Goal: Task Accomplishment & Management: Complete application form

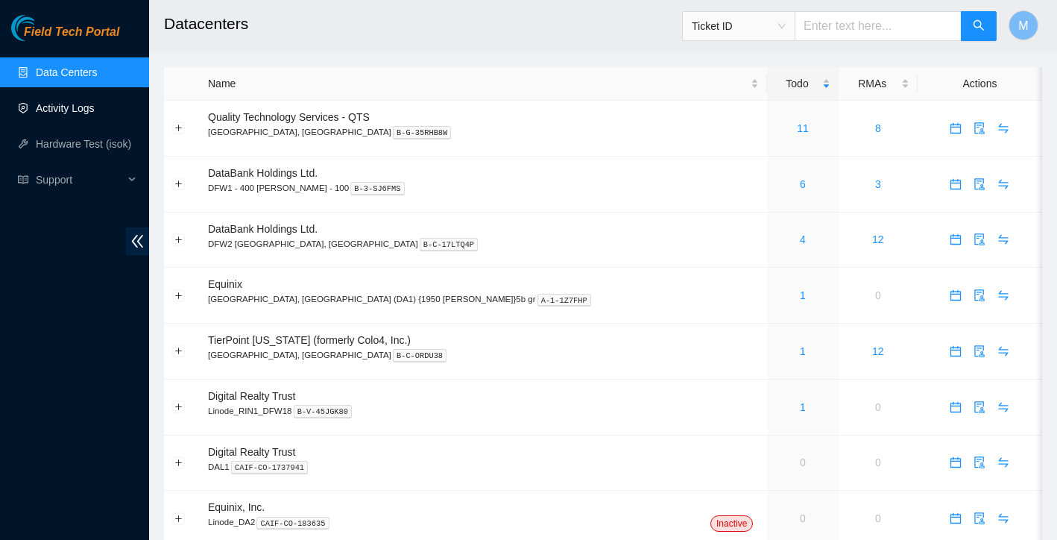
click at [57, 107] on link "Activity Logs" at bounding box center [65, 108] width 59 height 12
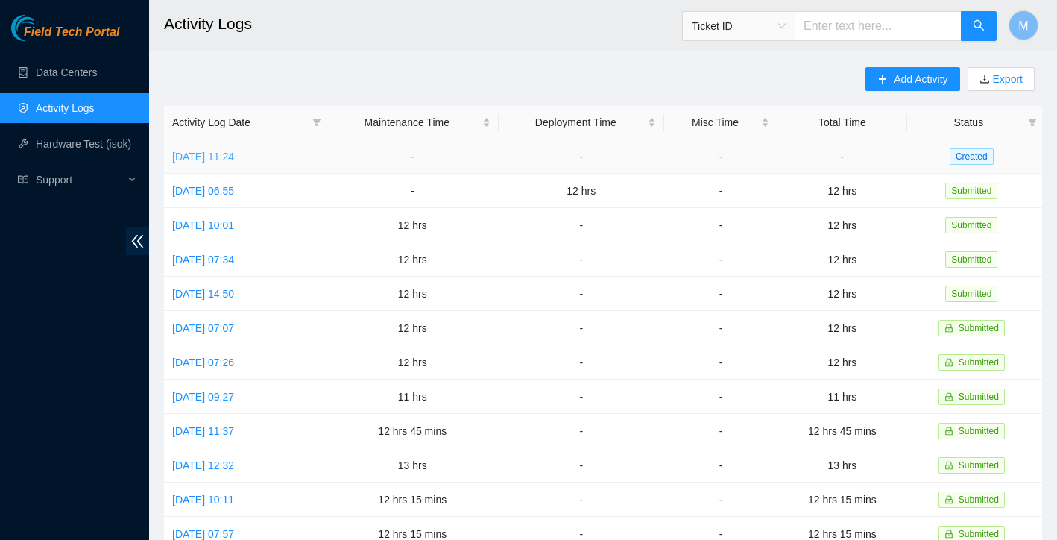
click at [232, 160] on link "[DATE] 11:24" at bounding box center [203, 157] width 62 height 12
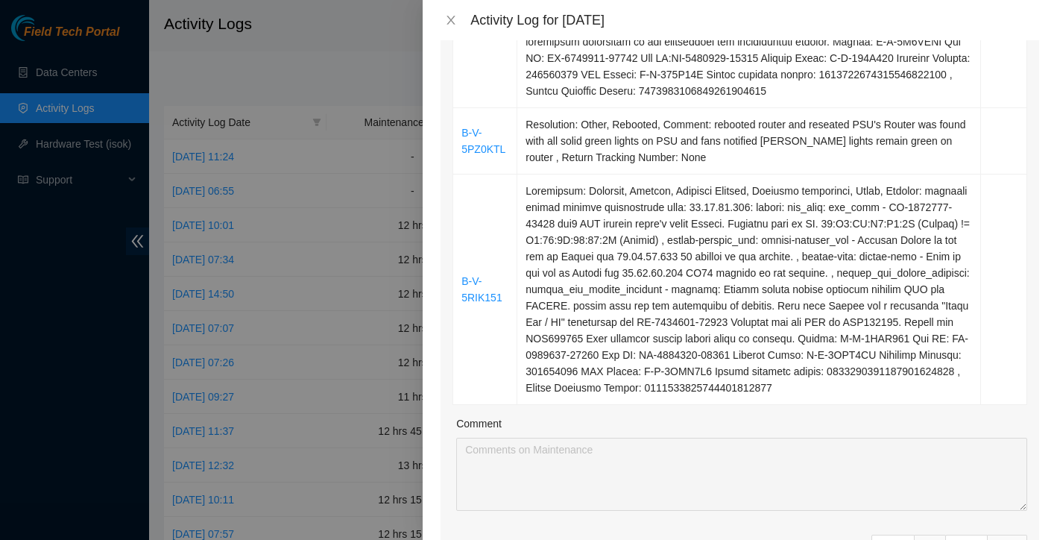
scroll to position [611, 0]
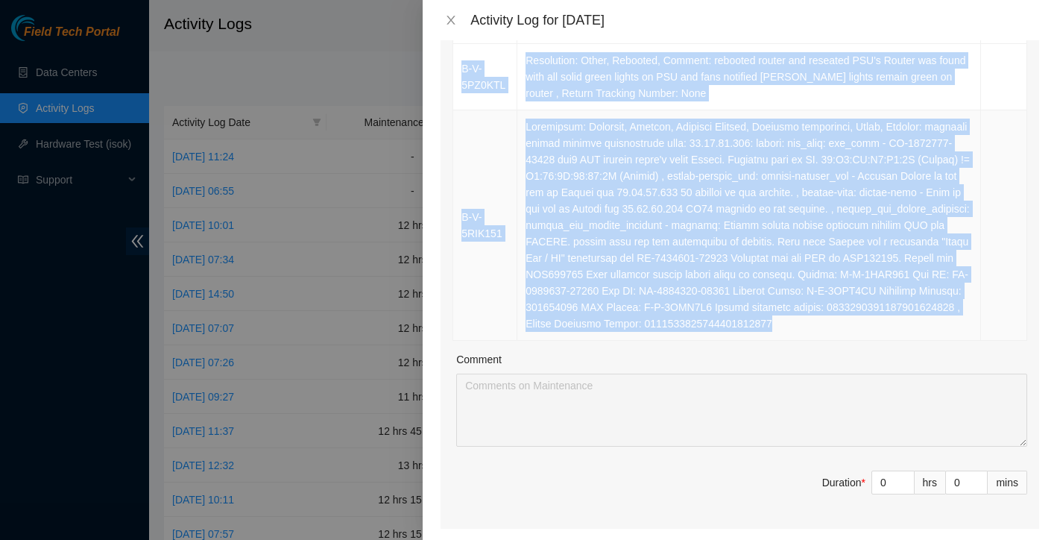
drag, startPoint x: 465, startPoint y: 311, endPoint x: 774, endPoint y: 380, distance: 317.1
click at [774, 341] on tbody "B-V-5SNCA5J Resolution: Rebooted, Replaced Machine, Rescued, Reseated component…" at bounding box center [740, 27] width 574 height 626
copy tbody "B-V-5SNCA5J Resolution: Rebooted, Replaced Machine, Rescued, Reseated component…"
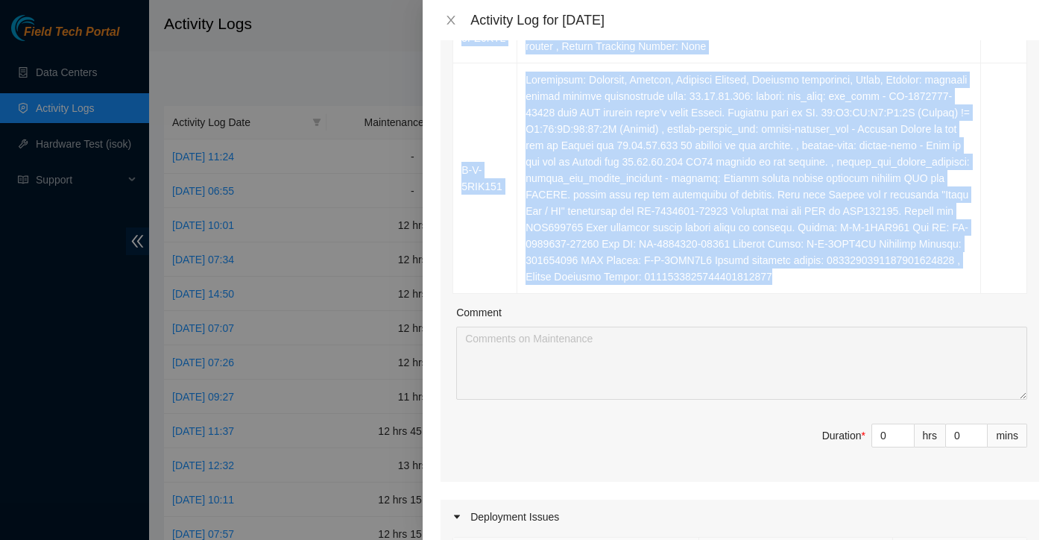
scroll to position [687, 0]
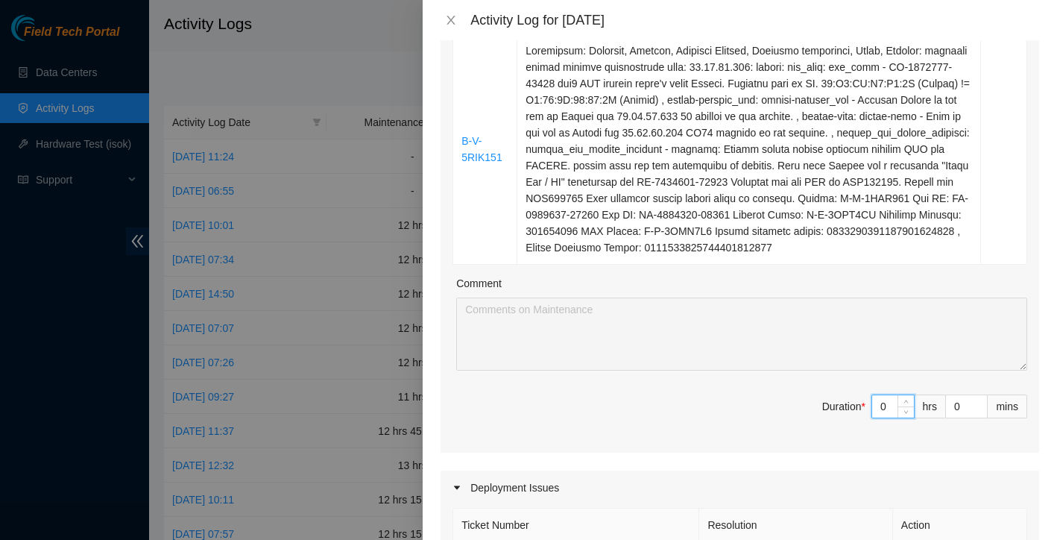
click at [893, 418] on input "0" at bounding box center [893, 406] width 42 height 22
type input "1"
type input "12"
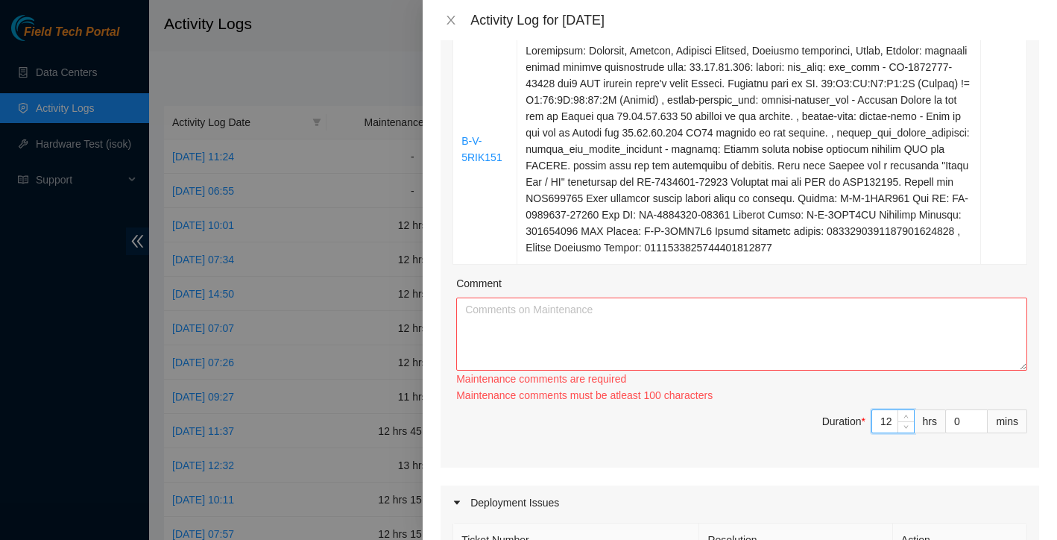
type input "12"
click at [613, 354] on textarea "Comment" at bounding box center [741, 334] width 571 height 73
paste textarea "B-V-5SNCA5J Resolution: Rebooted, Replaced Machine, Rescued, Reseated component…"
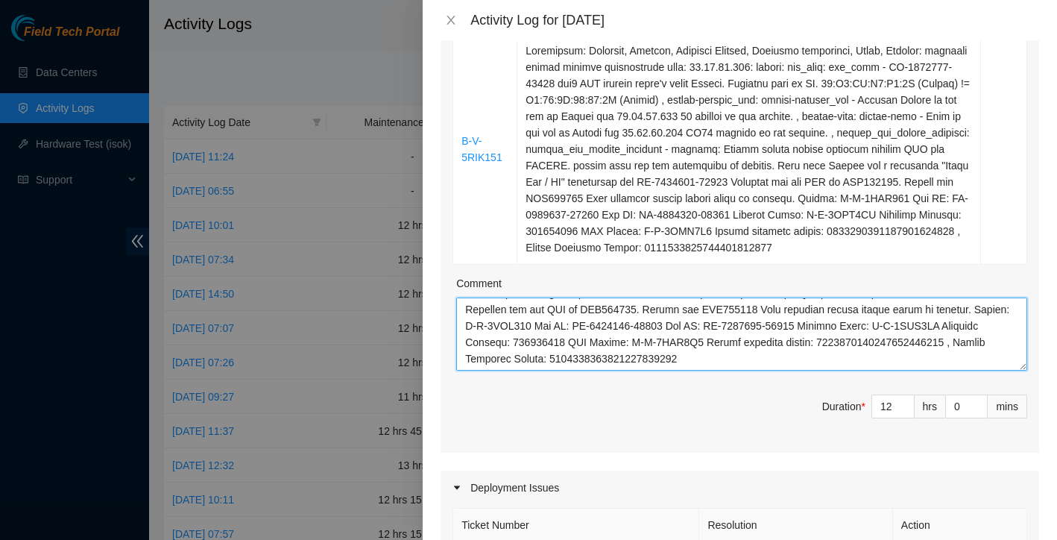
scroll to position [455, 0]
paste textarea "Worked alongside Yzaak to improve overall organization and cleanliness within t…"
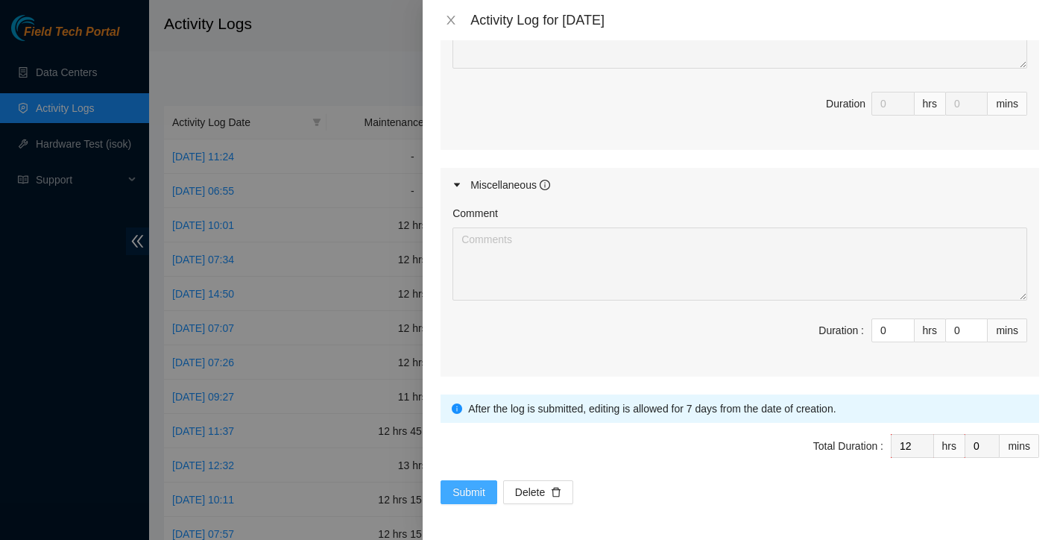
scroll to position [1349, 0]
type textarea "B-V-5SNCA5J Resolution: Rebooted, Replaced Machine, Rescued, Reseated component…"
click at [474, 491] on span "Submit" at bounding box center [469, 492] width 33 height 16
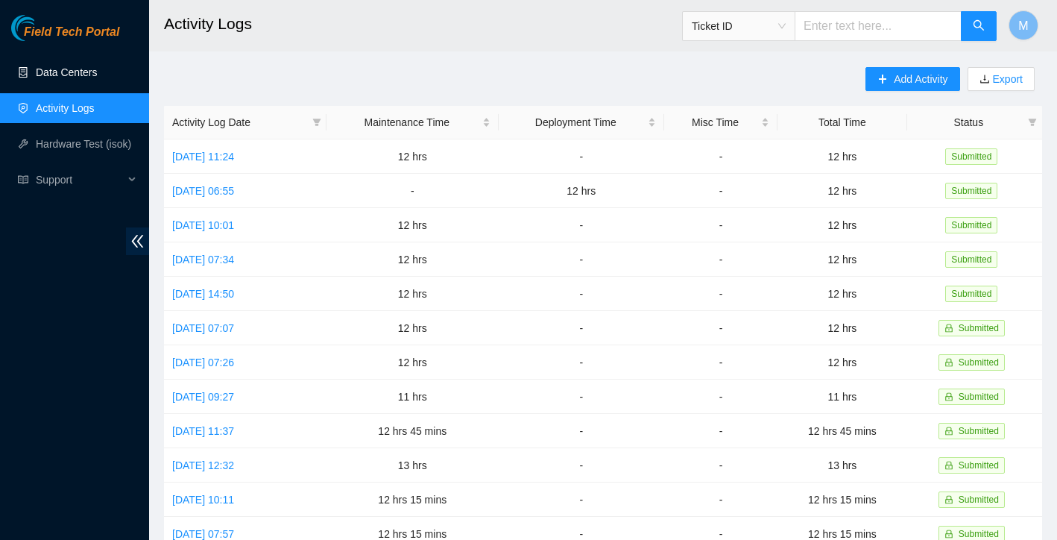
click at [65, 73] on link "Data Centers" at bounding box center [66, 72] width 61 height 12
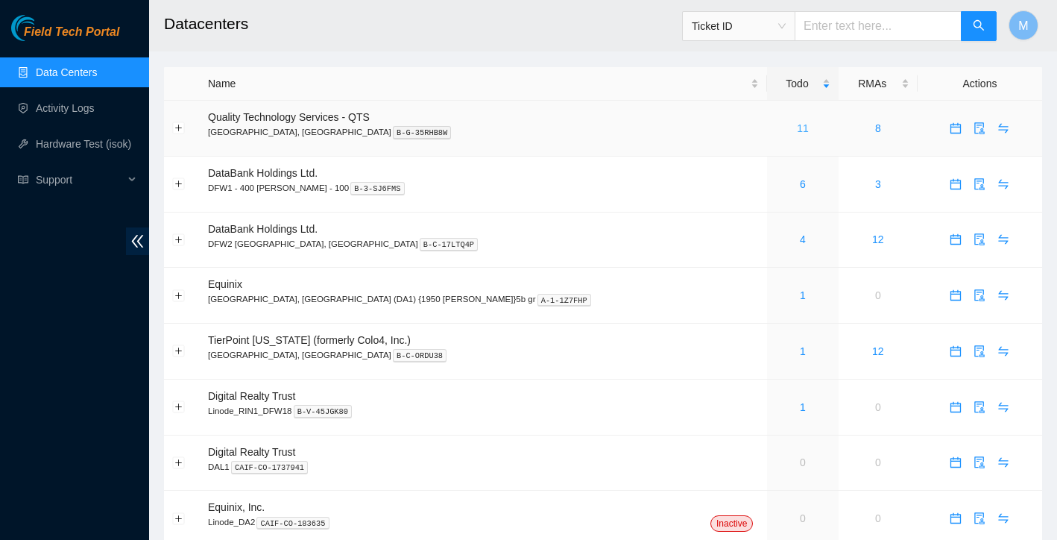
click at [797, 130] on link "11" at bounding box center [803, 128] width 12 height 12
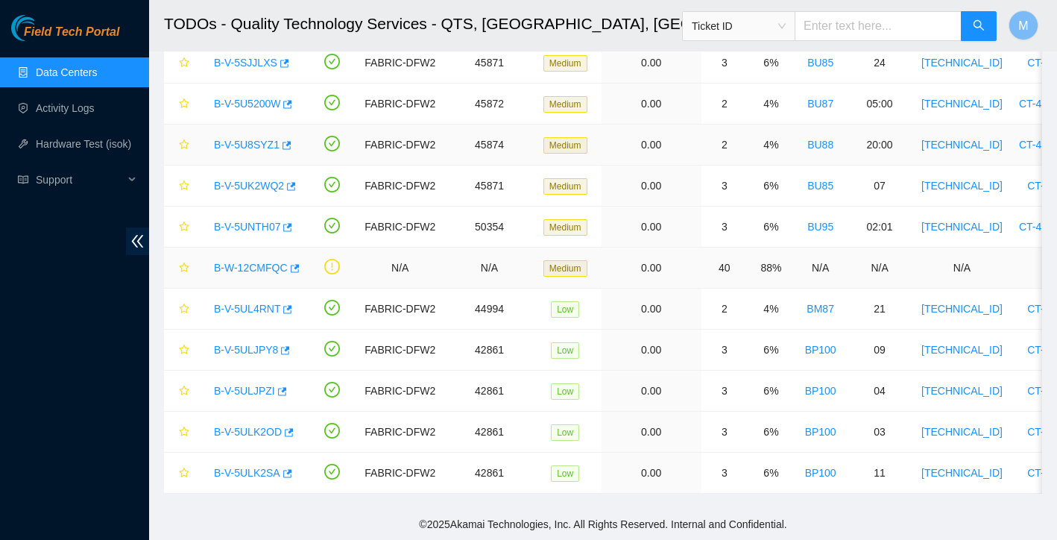
scroll to position [118, 0]
click at [248, 277] on div "B-W-12CMFQC" at bounding box center [253, 268] width 93 height 24
click at [248, 269] on link "B-W-12CMFQC" at bounding box center [251, 268] width 74 height 12
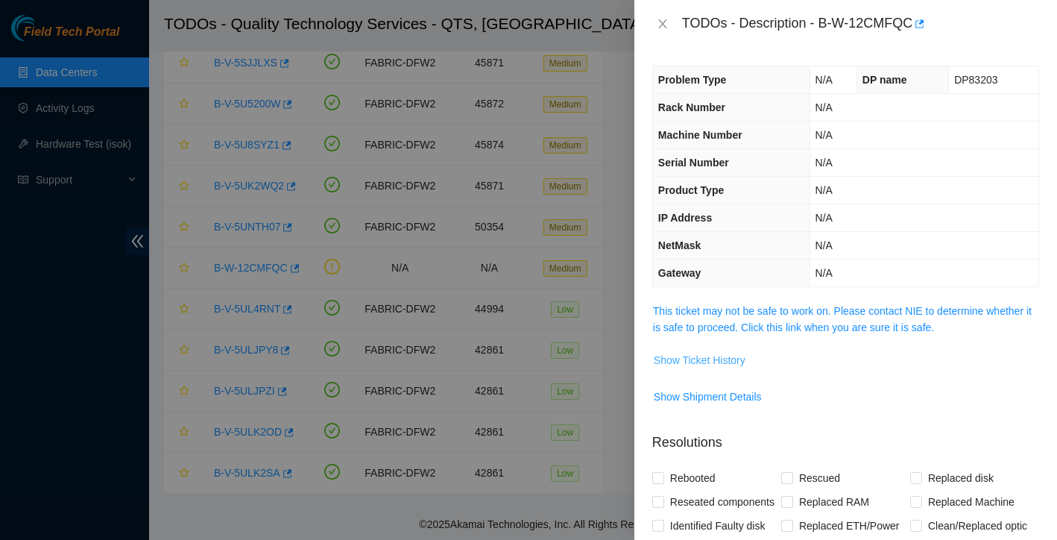
click at [728, 356] on span "Show Ticket History" at bounding box center [700, 360] width 92 height 16
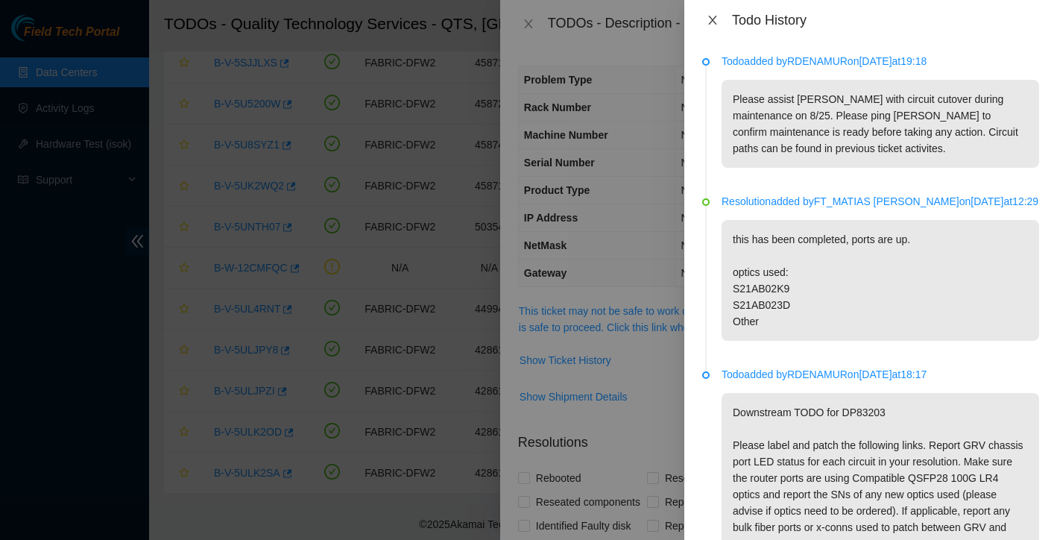
click at [711, 22] on icon "close" at bounding box center [713, 20] width 12 height 12
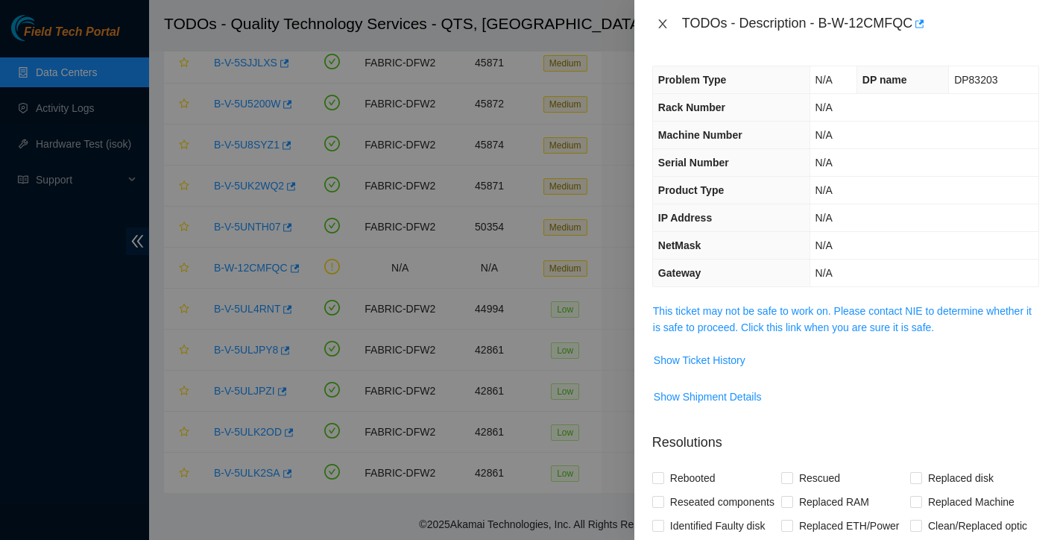
click at [661, 25] on icon "close" at bounding box center [662, 23] width 8 height 9
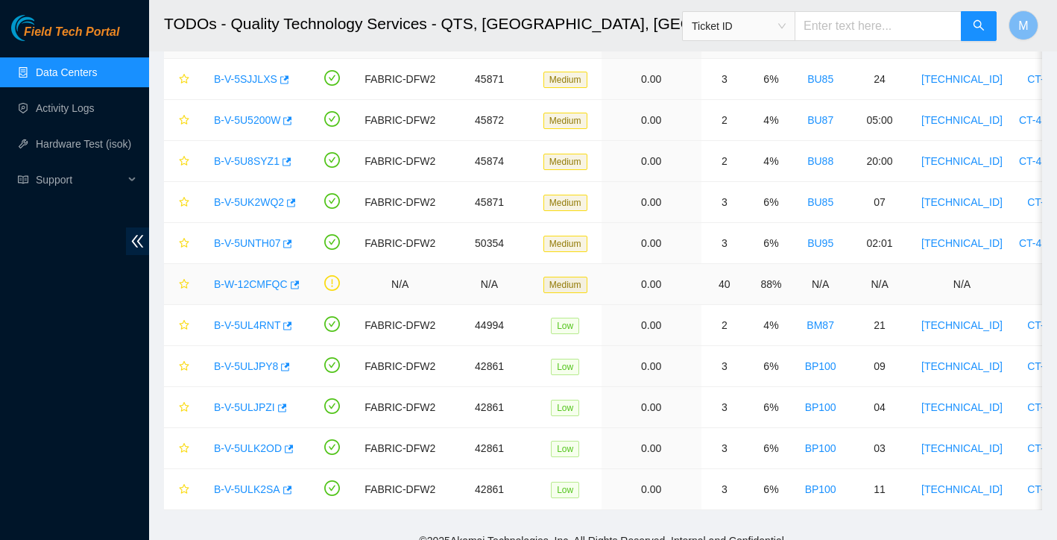
scroll to position [97, 0]
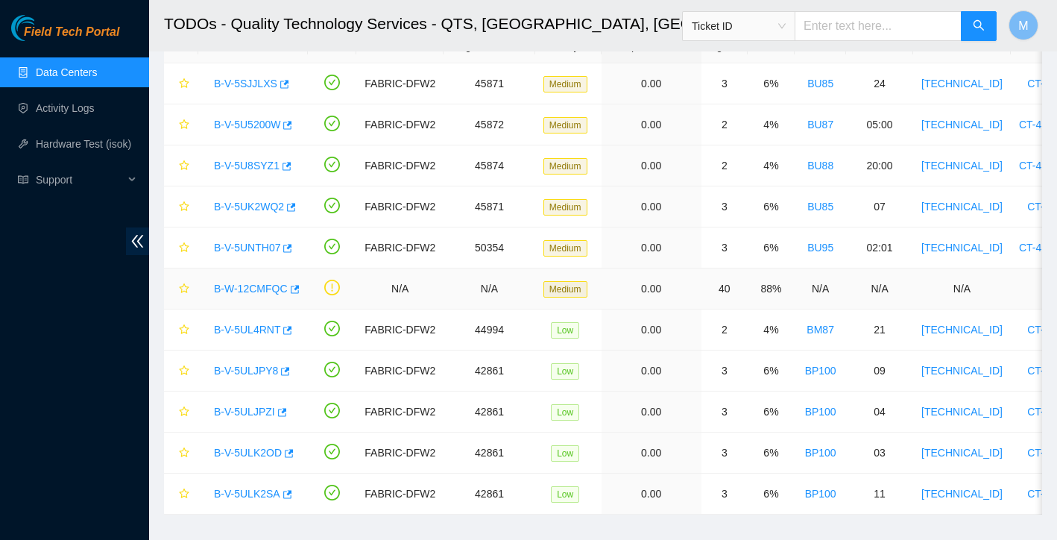
click at [248, 288] on link "B-W-12CMFQC" at bounding box center [251, 289] width 74 height 12
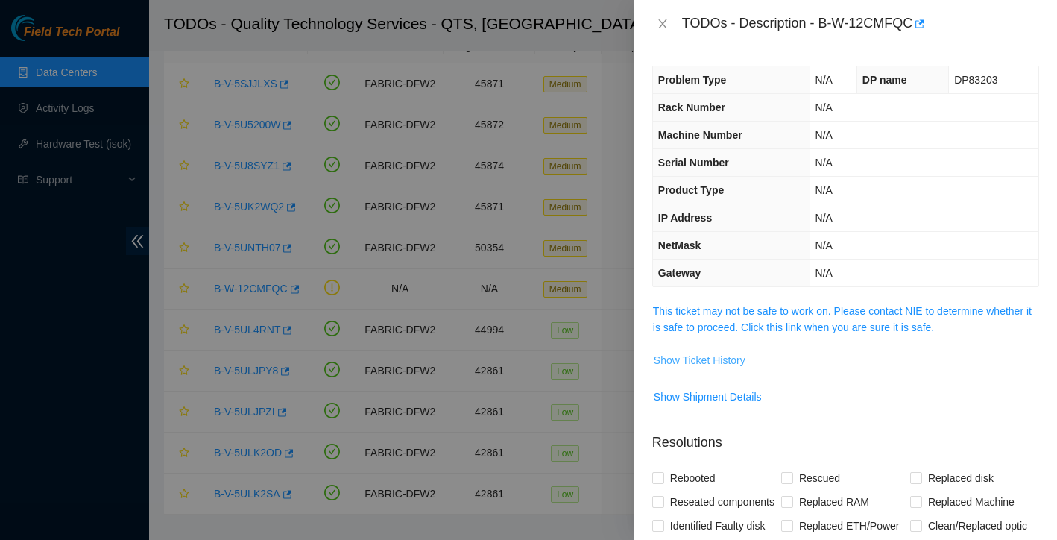
click at [743, 356] on span "Show Ticket History" at bounding box center [700, 360] width 92 height 16
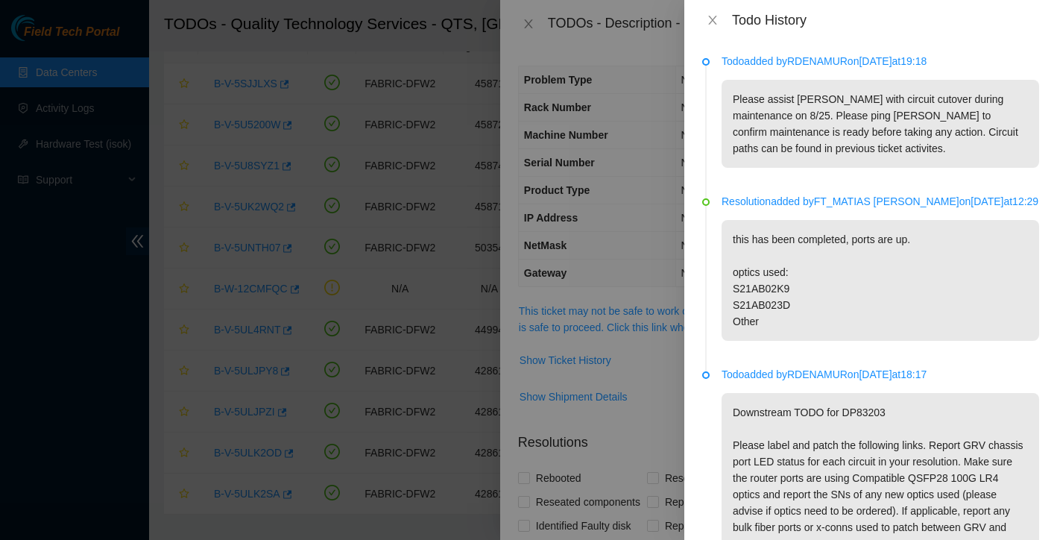
scroll to position [0, 0]
click at [708, 23] on icon "close" at bounding box center [713, 20] width 12 height 12
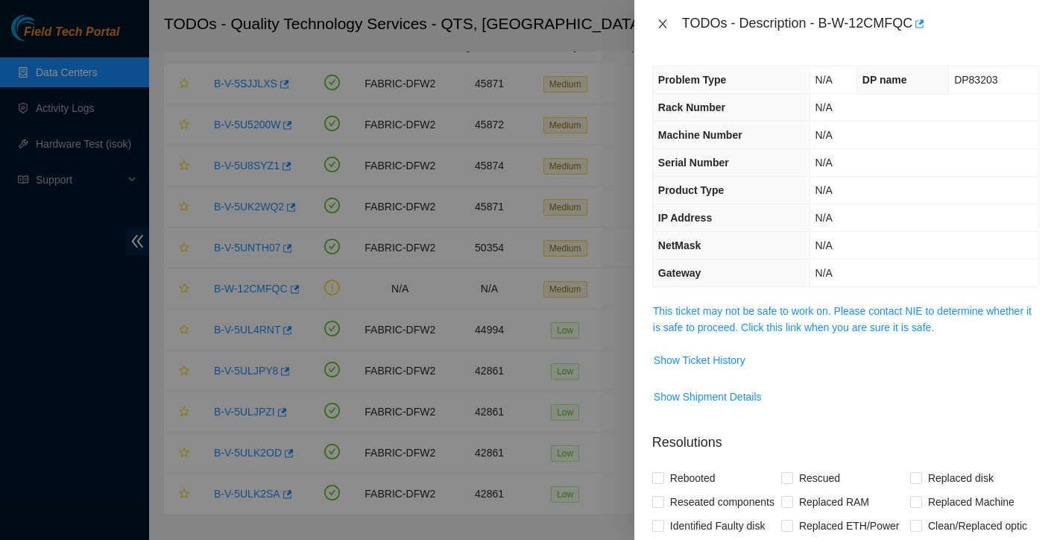
click at [661, 29] on icon "close" at bounding box center [663, 24] width 12 height 12
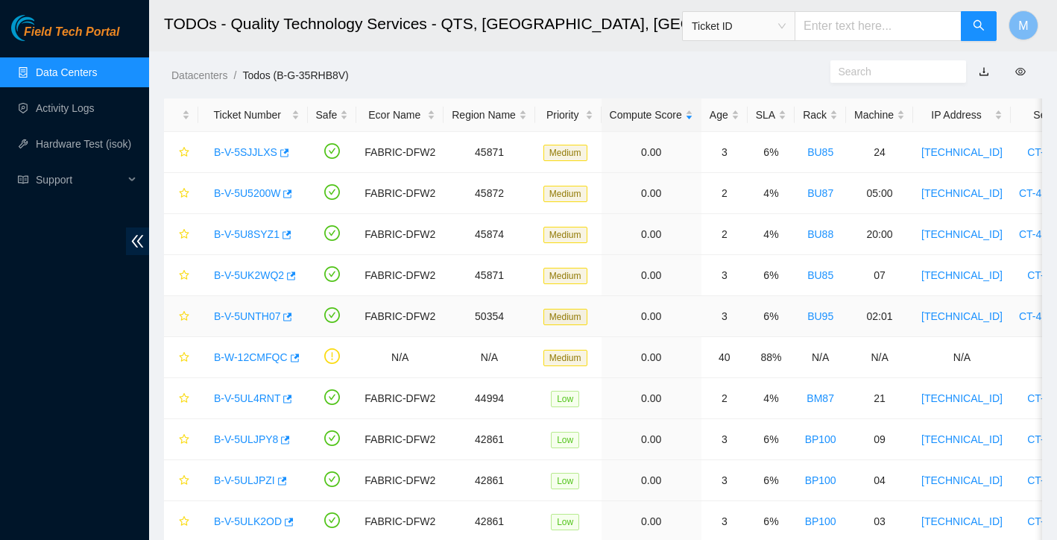
scroll to position [15, 0]
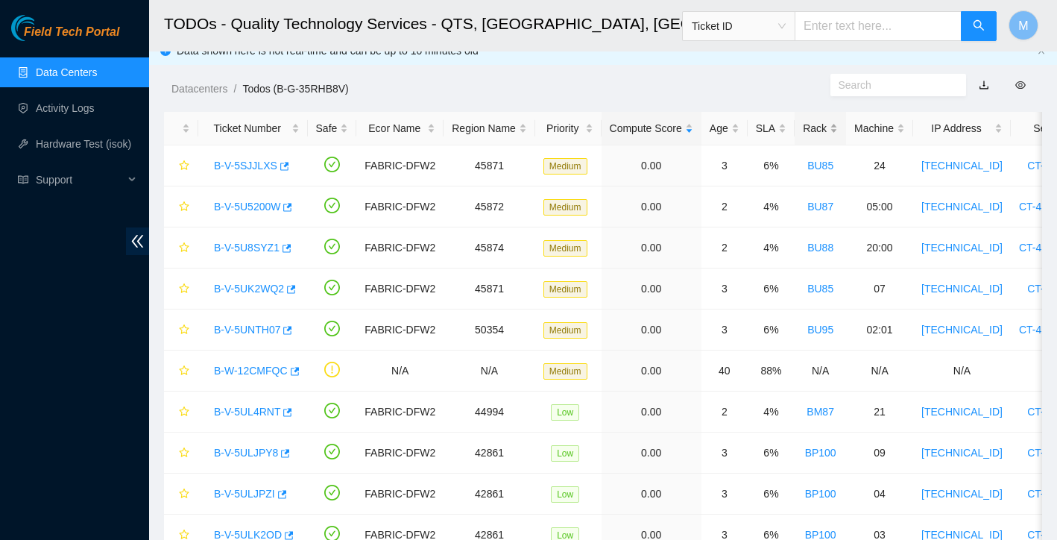
click at [838, 133] on div "Rack" at bounding box center [820, 128] width 35 height 16
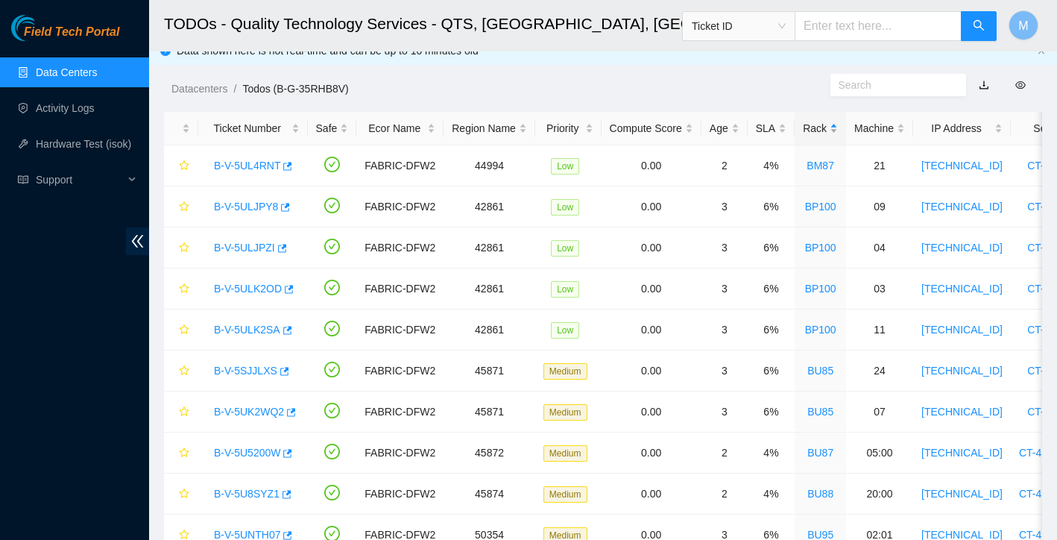
click at [838, 133] on div "Rack" at bounding box center [820, 128] width 35 height 16
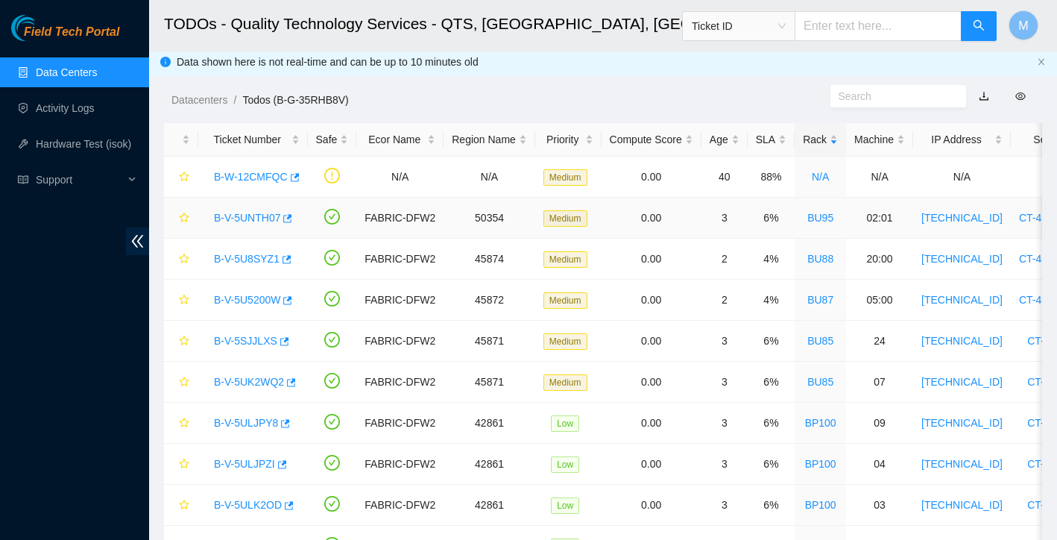
scroll to position [0, 0]
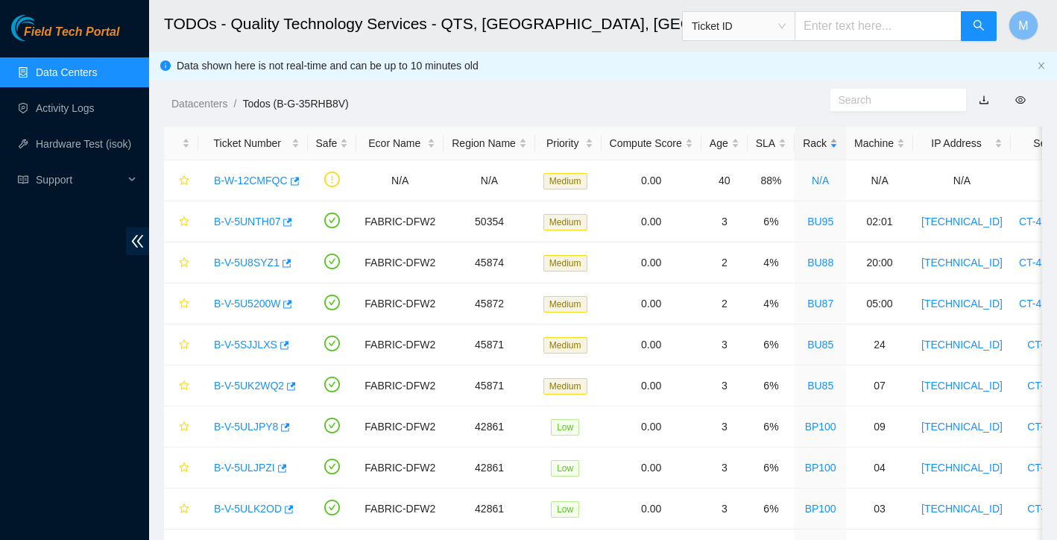
click at [834, 148] on div "Rack" at bounding box center [820, 143] width 35 height 16
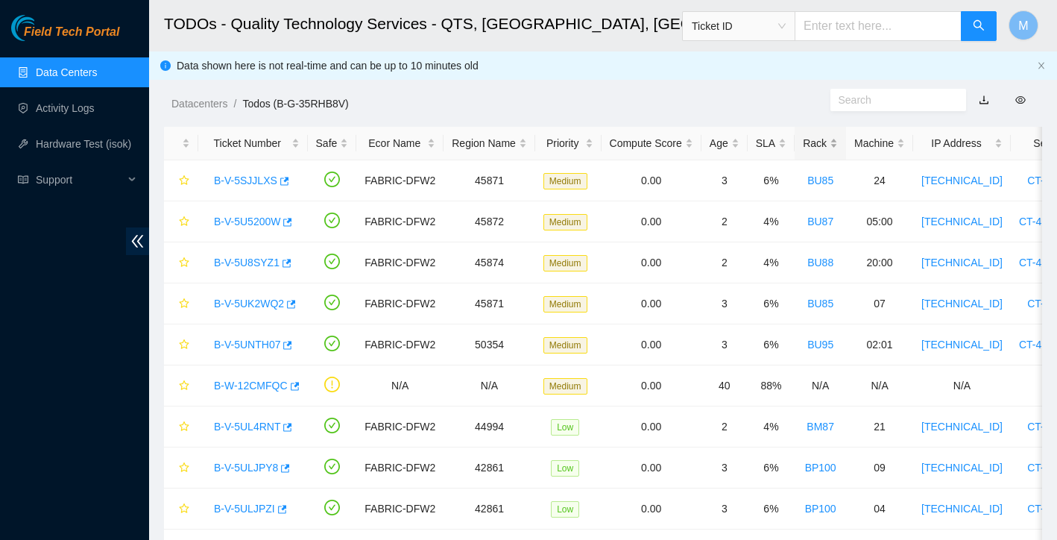
click at [834, 148] on div "Rack" at bounding box center [820, 143] width 35 height 16
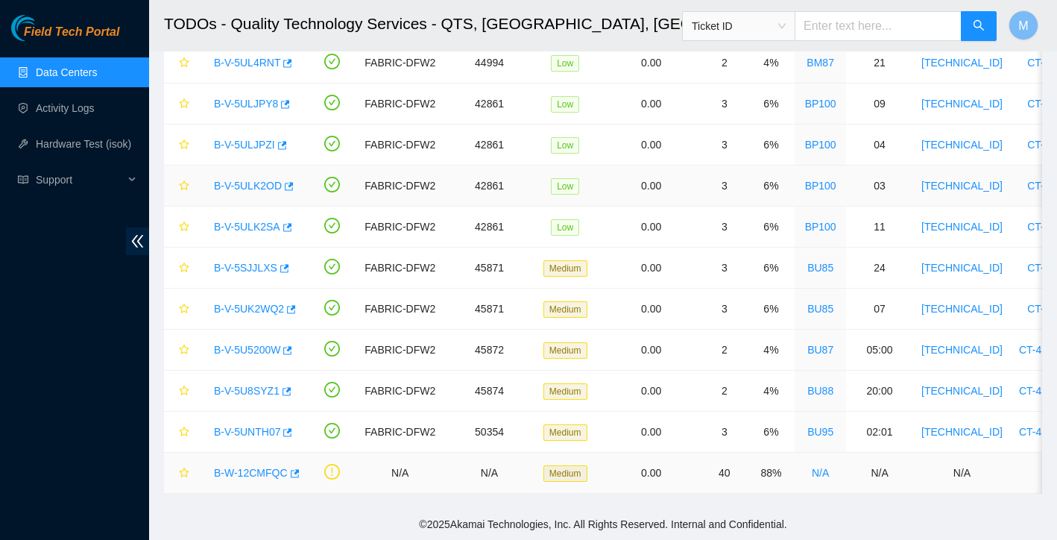
scroll to position [118, 0]
click at [233, 436] on link "B-V-5UNTH07" at bounding box center [247, 432] width 66 height 12
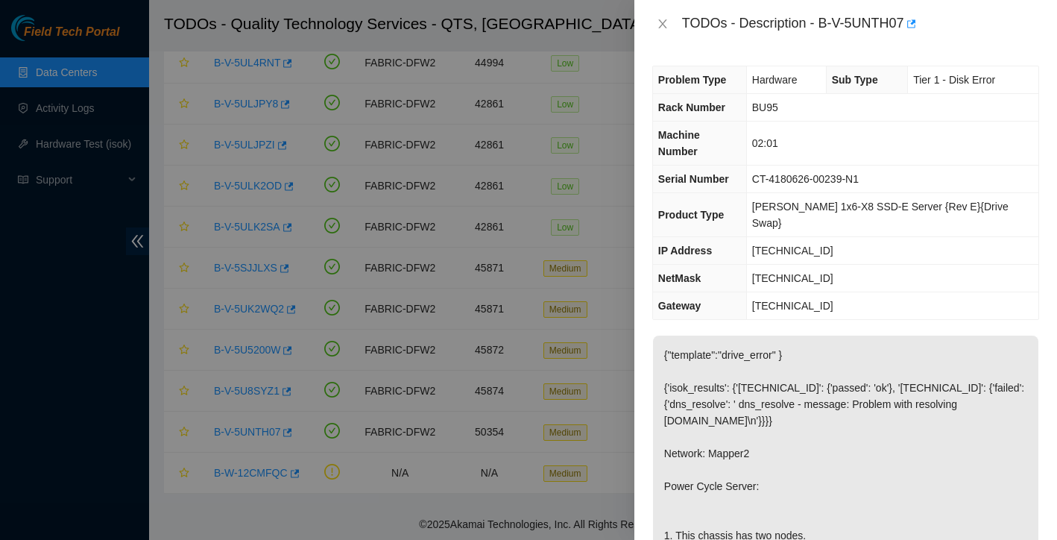
scroll to position [1, 0]
click at [669, 24] on button "Close" at bounding box center [662, 24] width 21 height 14
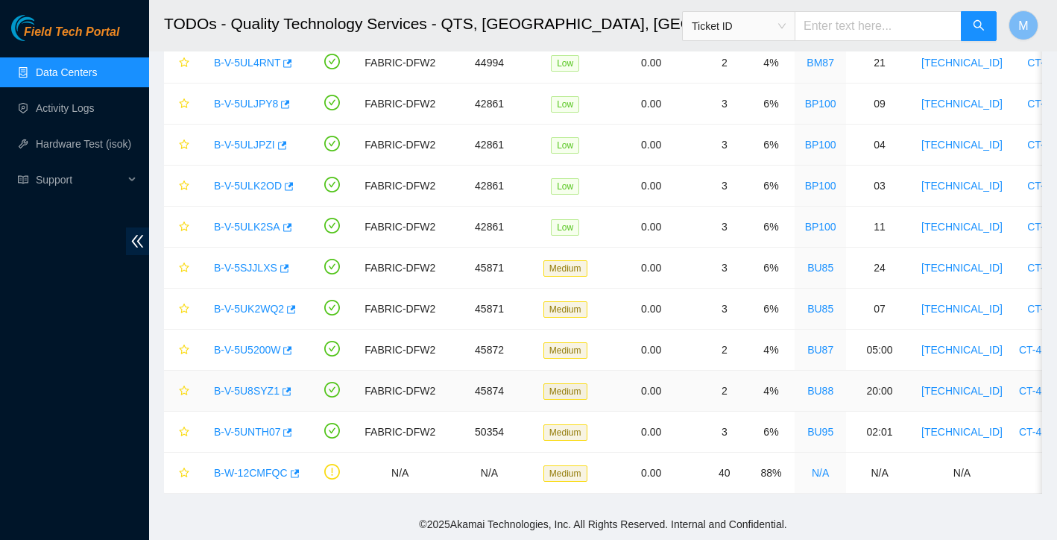
click at [248, 389] on link "B-V-5U8SYZ1" at bounding box center [247, 391] width 66 height 12
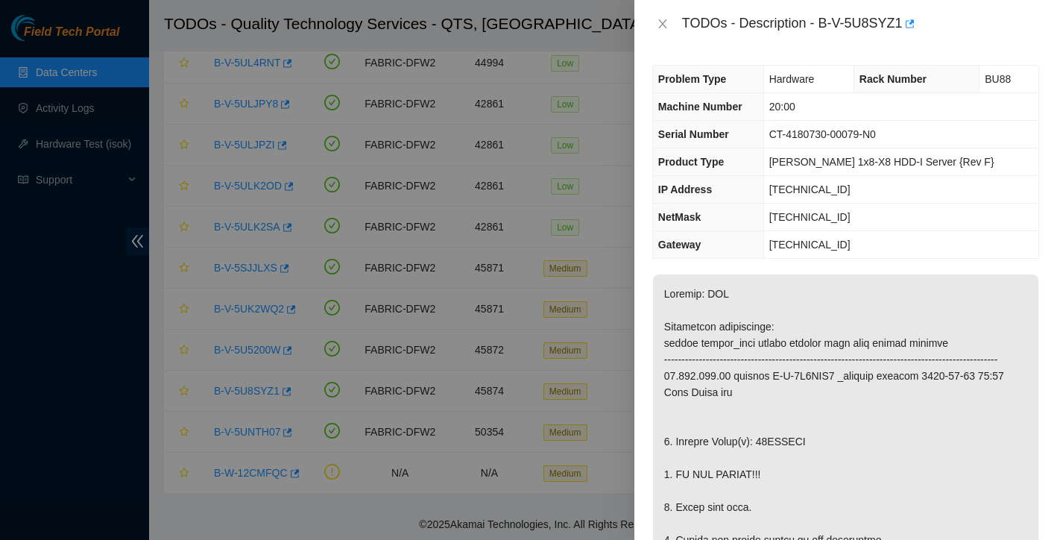
scroll to position [239, 0]
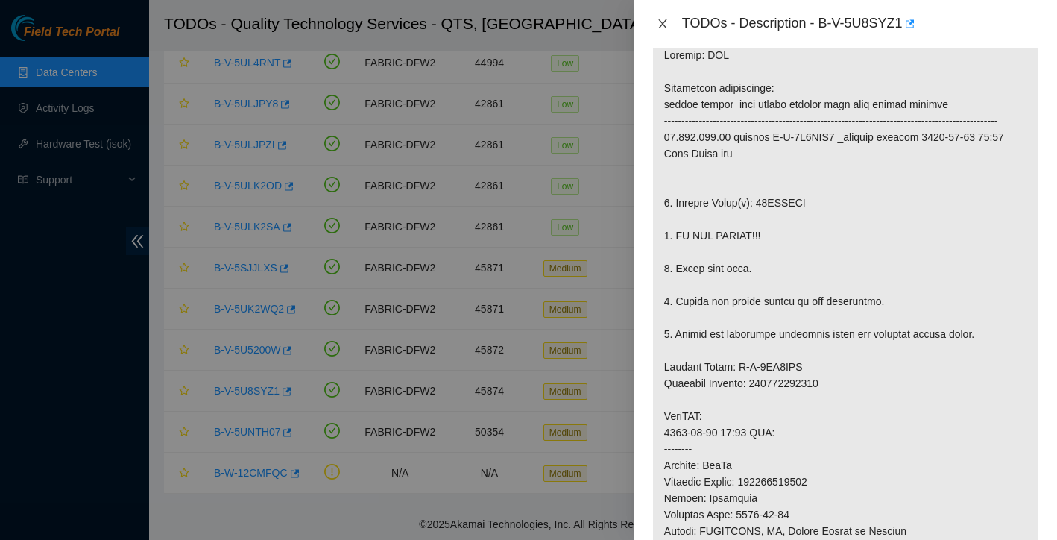
click at [670, 20] on button "Close" at bounding box center [662, 24] width 21 height 14
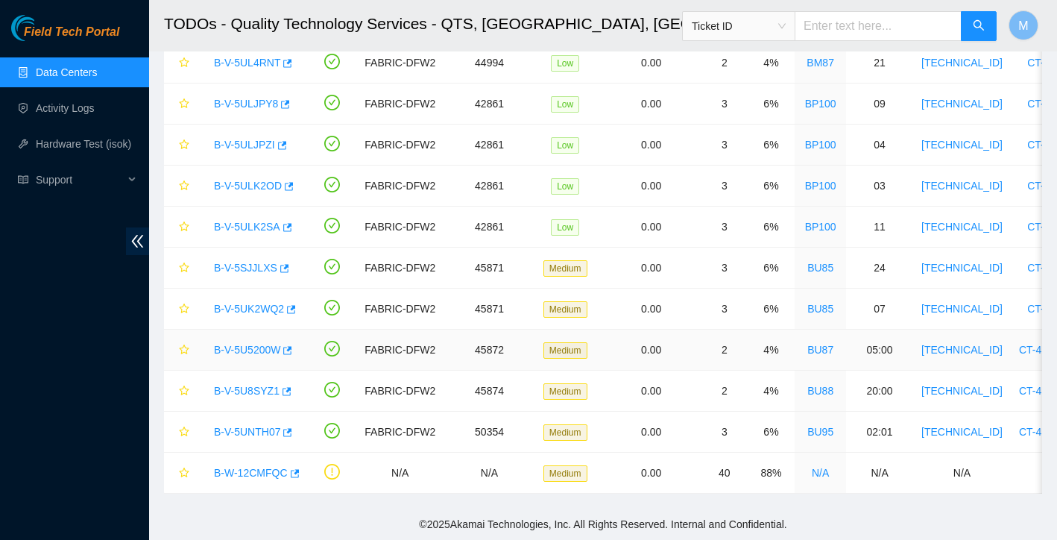
click at [269, 347] on link "B-V-5U5200W" at bounding box center [247, 350] width 66 height 12
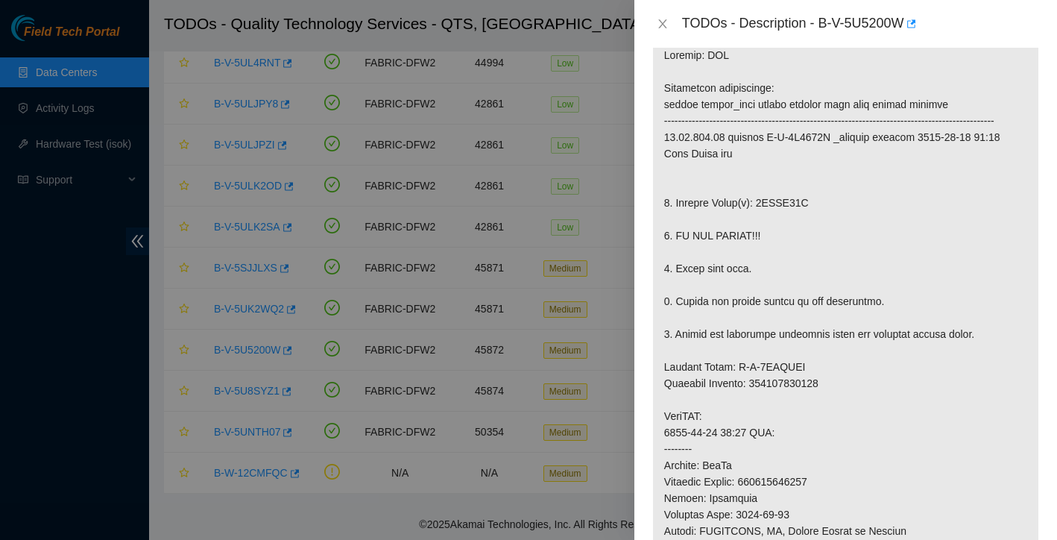
scroll to position [237, 0]
click at [668, 23] on icon "close" at bounding box center [663, 24] width 12 height 12
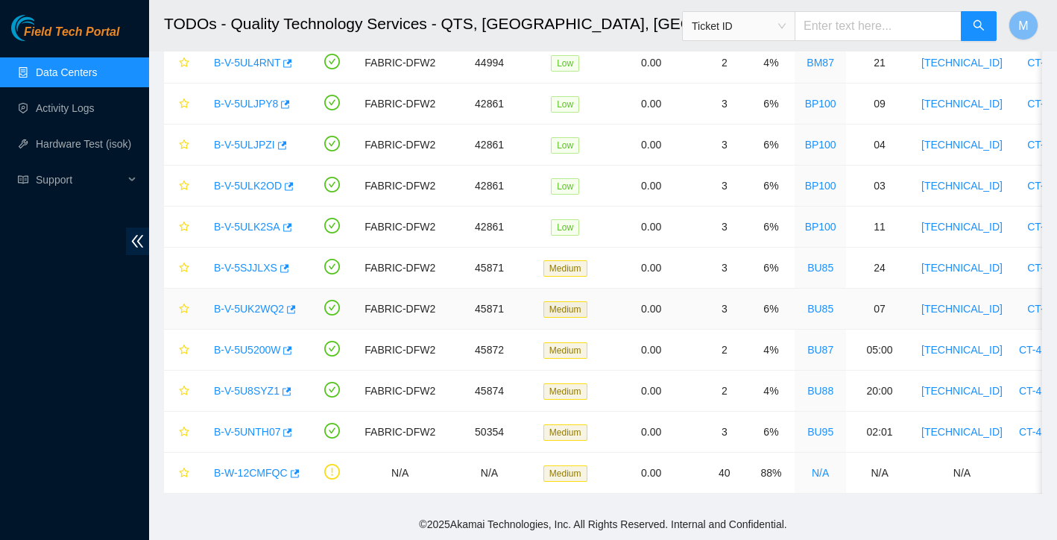
click at [267, 309] on link "B-V-5UK2WQ2" at bounding box center [249, 309] width 70 height 12
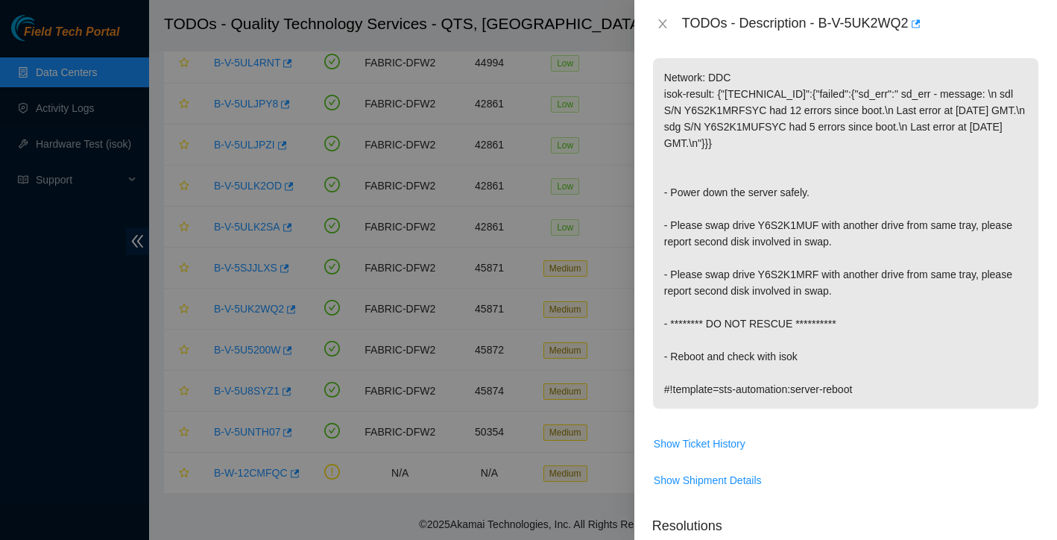
scroll to position [216, 0]
click at [664, 23] on icon "close" at bounding box center [663, 24] width 12 height 12
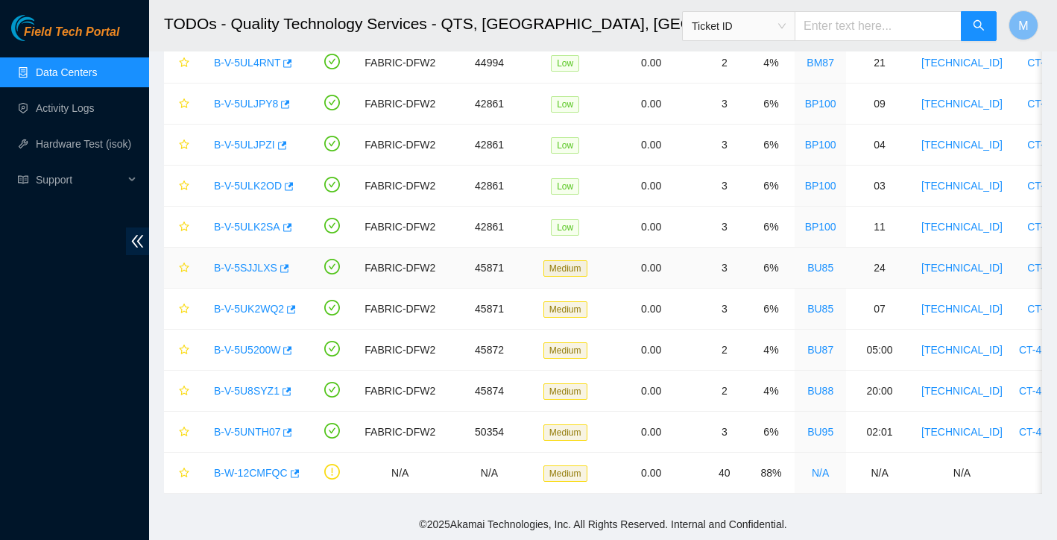
click at [258, 268] on link "B-V-5SJJLXS" at bounding box center [245, 268] width 63 height 12
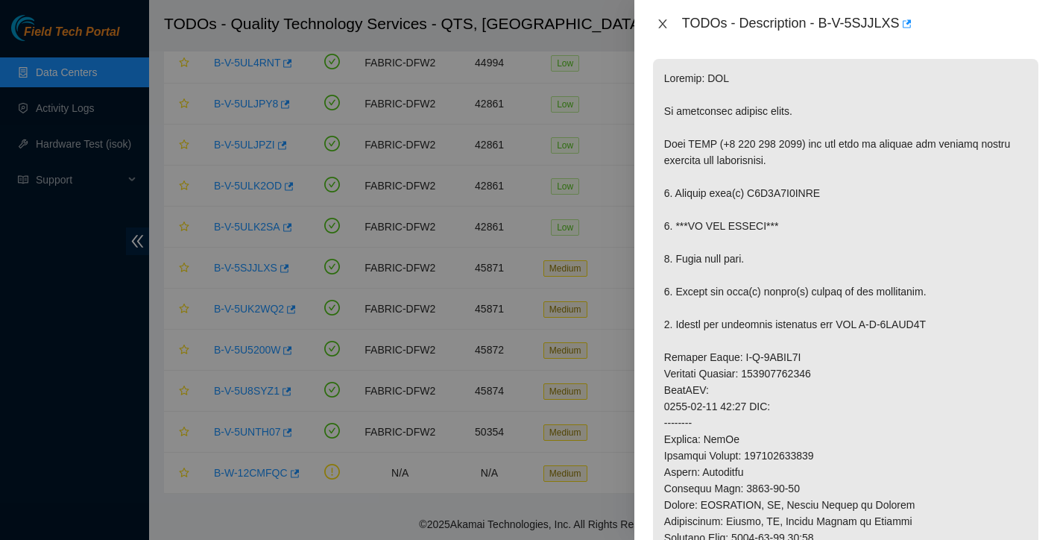
click at [665, 28] on icon "close" at bounding box center [663, 24] width 12 height 12
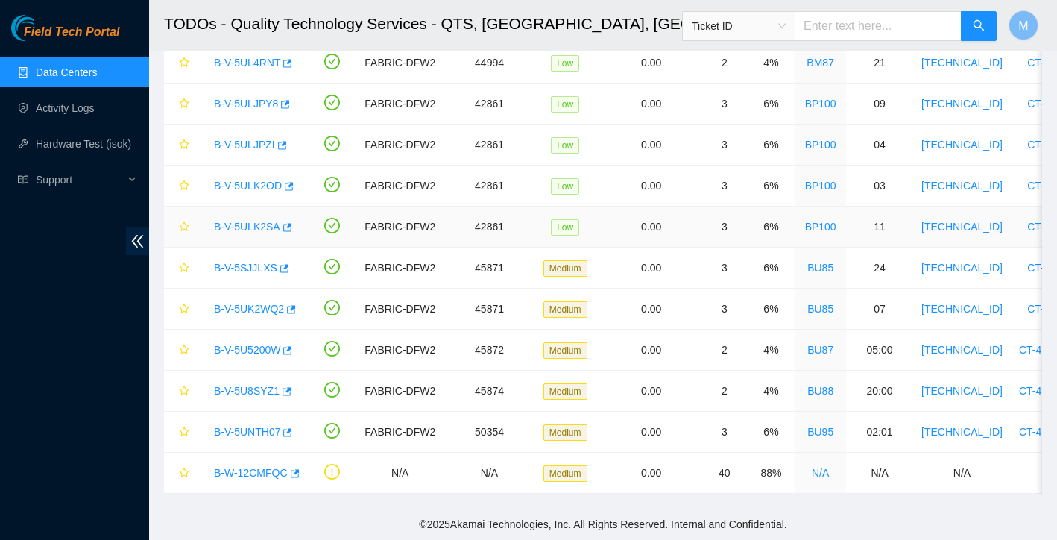
click at [251, 233] on div "B-V-5ULK2SA" at bounding box center [253, 227] width 93 height 24
click at [251, 227] on link "B-V-5ULK2SA" at bounding box center [247, 227] width 66 height 12
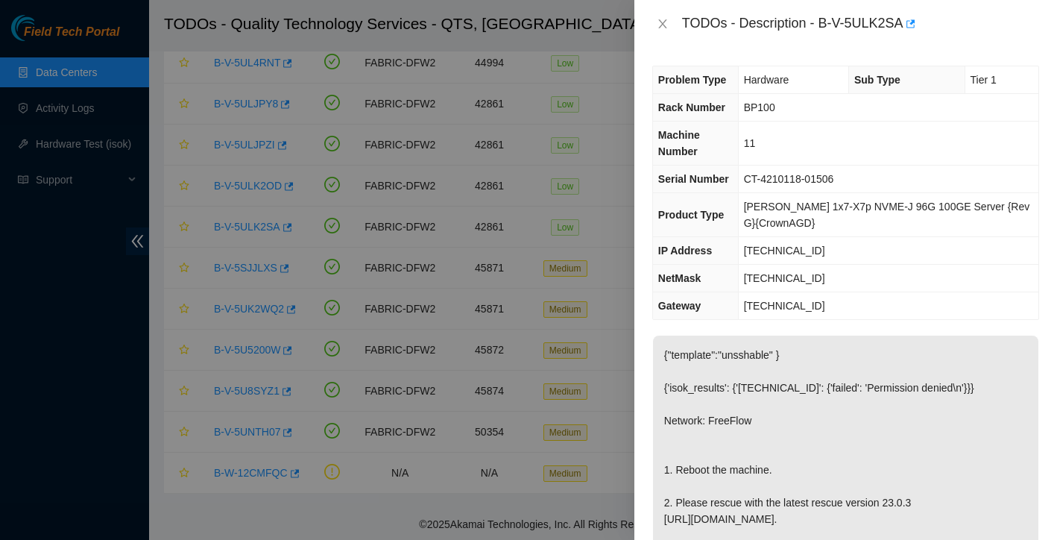
scroll to position [0, 0]
click at [665, 26] on icon "close" at bounding box center [662, 23] width 8 height 9
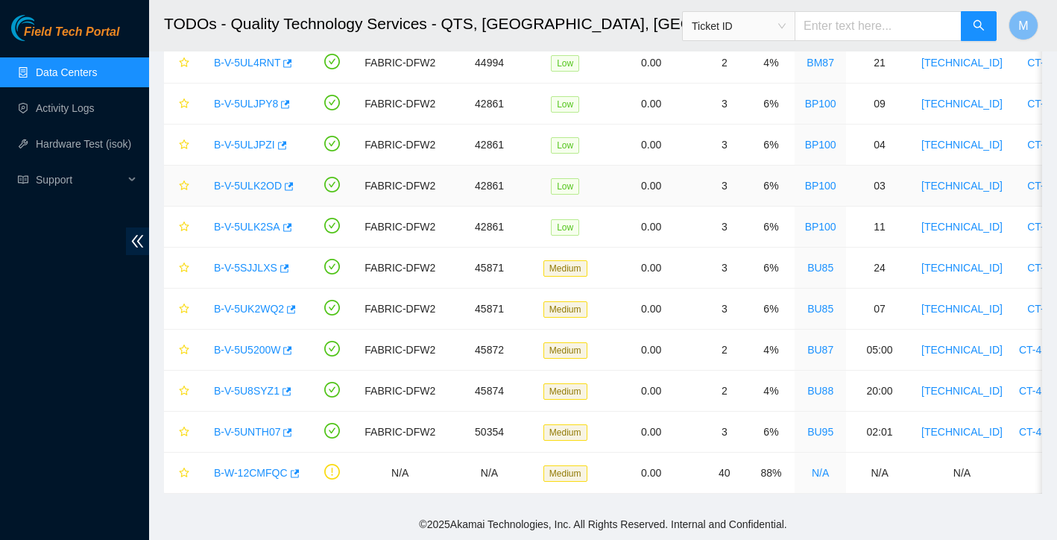
click at [240, 189] on link "B-V-5ULK2OD" at bounding box center [248, 186] width 68 height 12
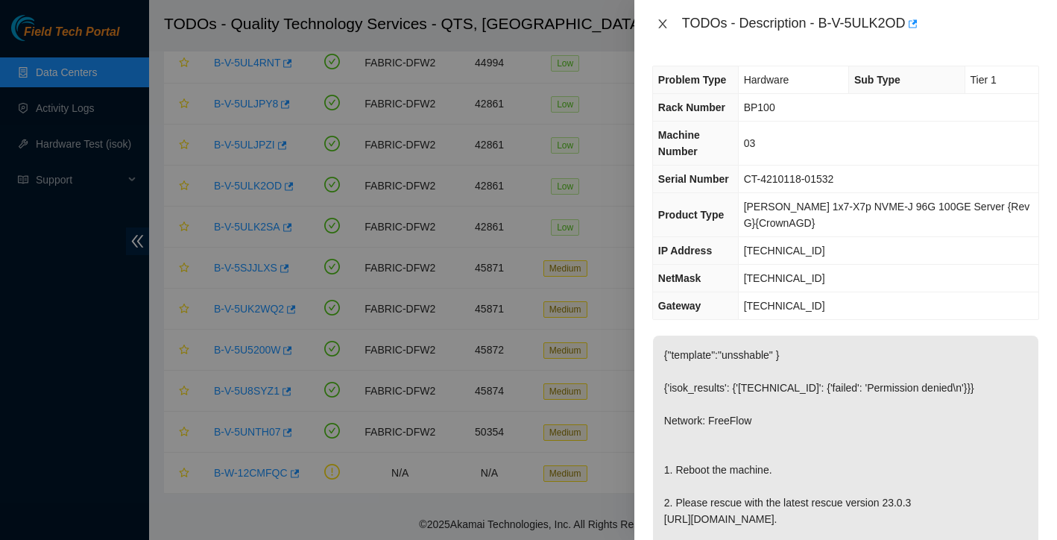
click at [667, 25] on icon "close" at bounding box center [663, 24] width 12 height 12
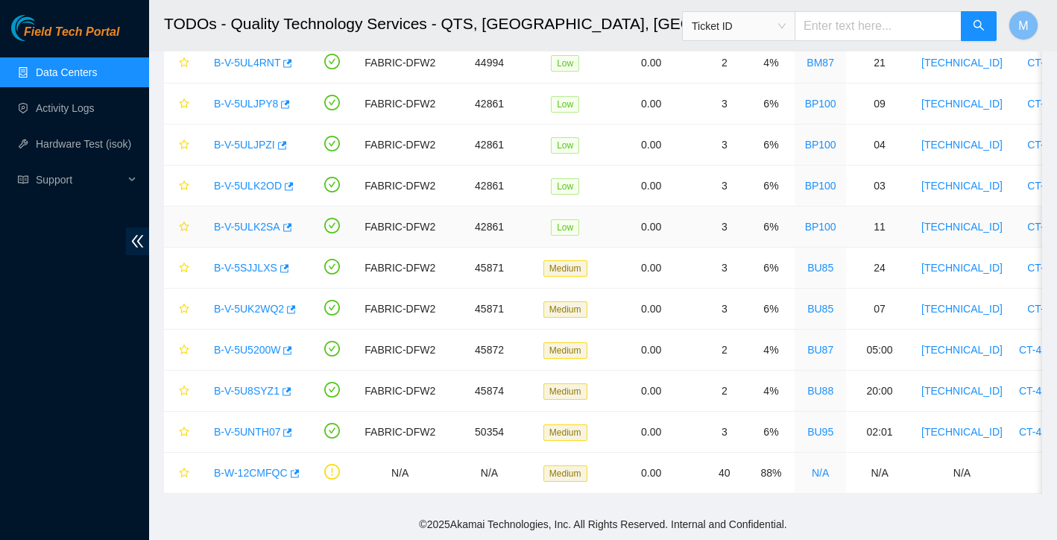
click at [257, 228] on link "B-V-5ULK2SA" at bounding box center [247, 227] width 66 height 12
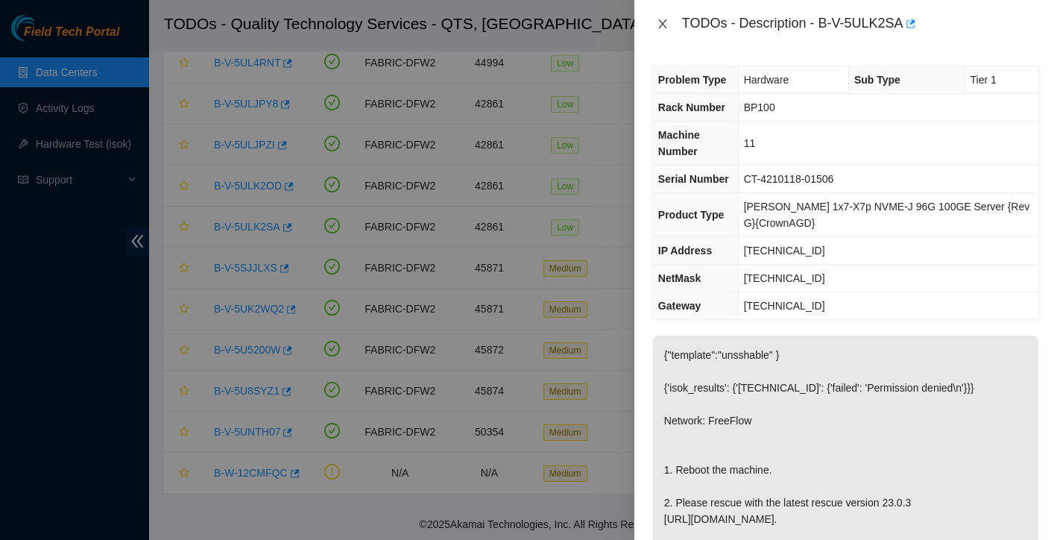
click at [667, 25] on icon "close" at bounding box center [663, 24] width 12 height 12
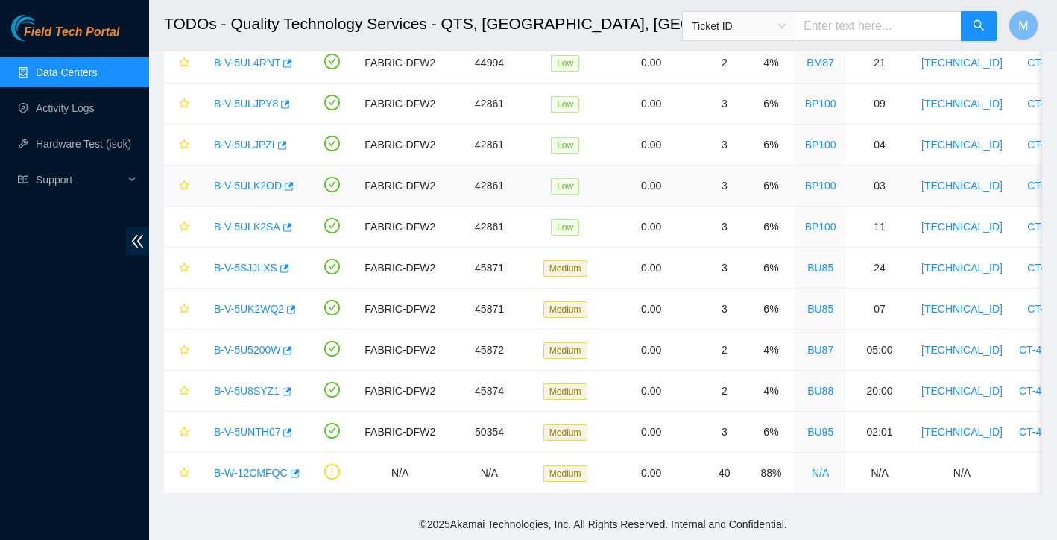
click at [246, 187] on link "B-V-5ULK2OD" at bounding box center [248, 186] width 68 height 12
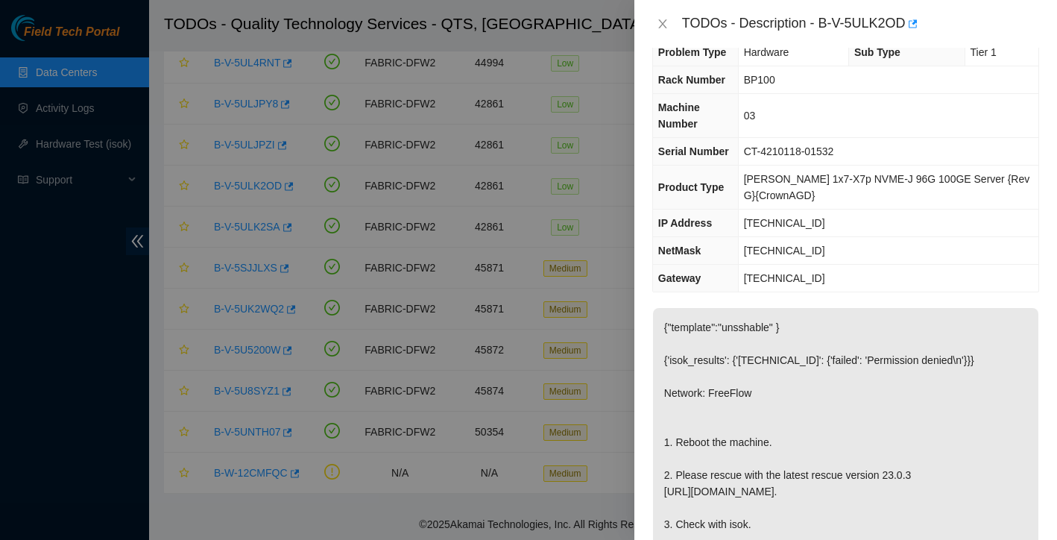
scroll to position [26, 0]
click at [666, 24] on icon "close" at bounding box center [663, 24] width 12 height 12
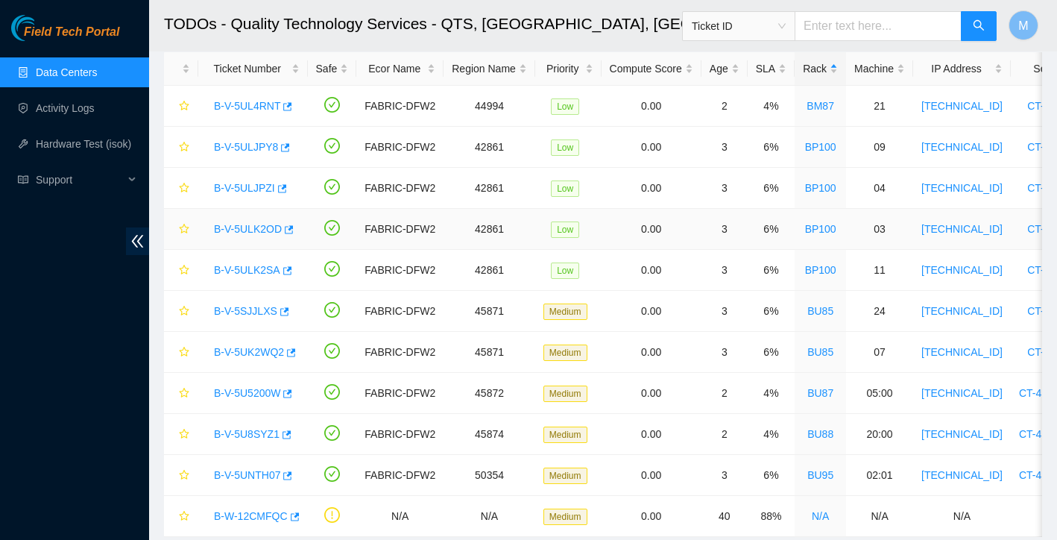
scroll to position [73, 0]
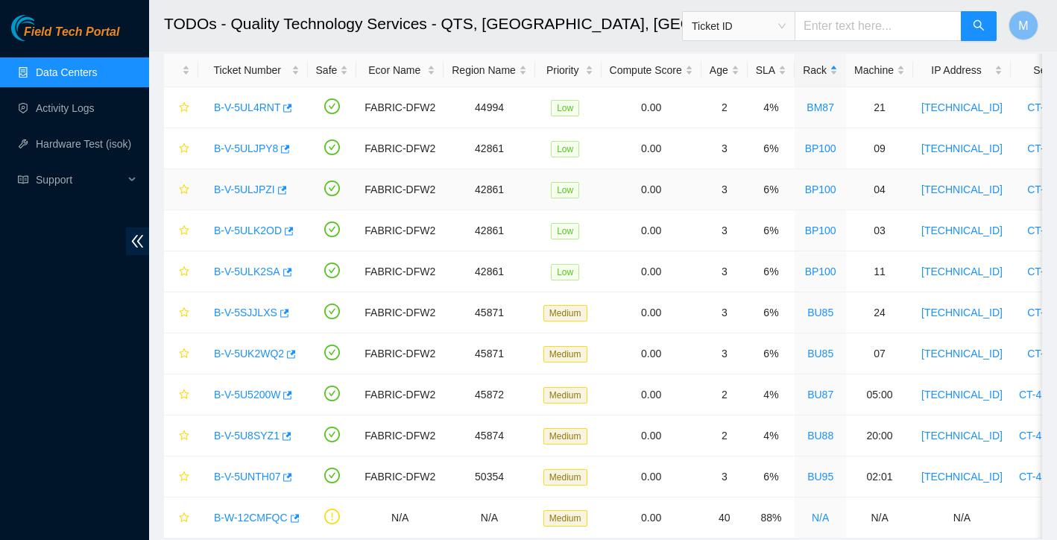
click at [265, 187] on link "B-V-5ULJPZI" at bounding box center [244, 189] width 61 height 12
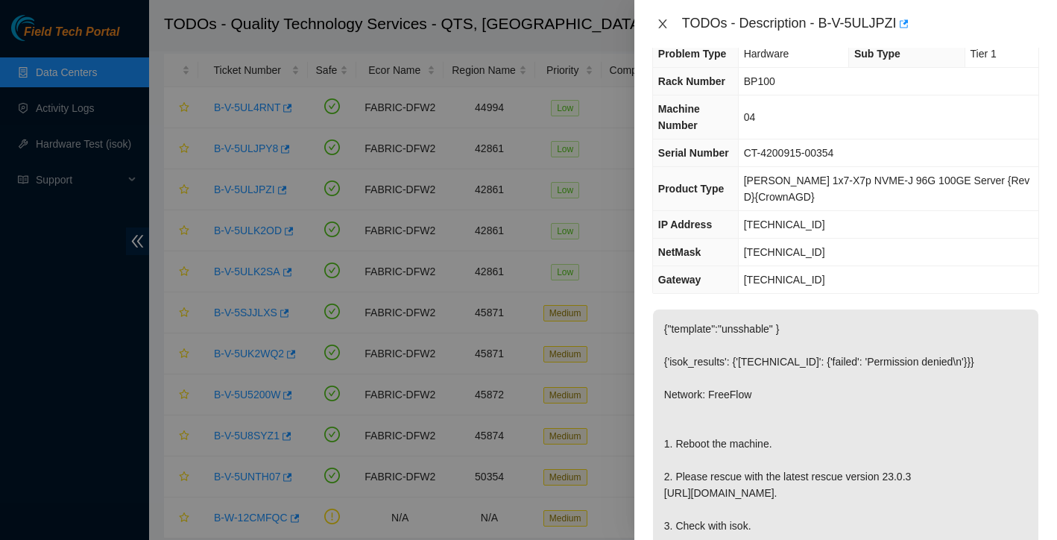
click at [659, 19] on icon "close" at bounding box center [662, 23] width 8 height 9
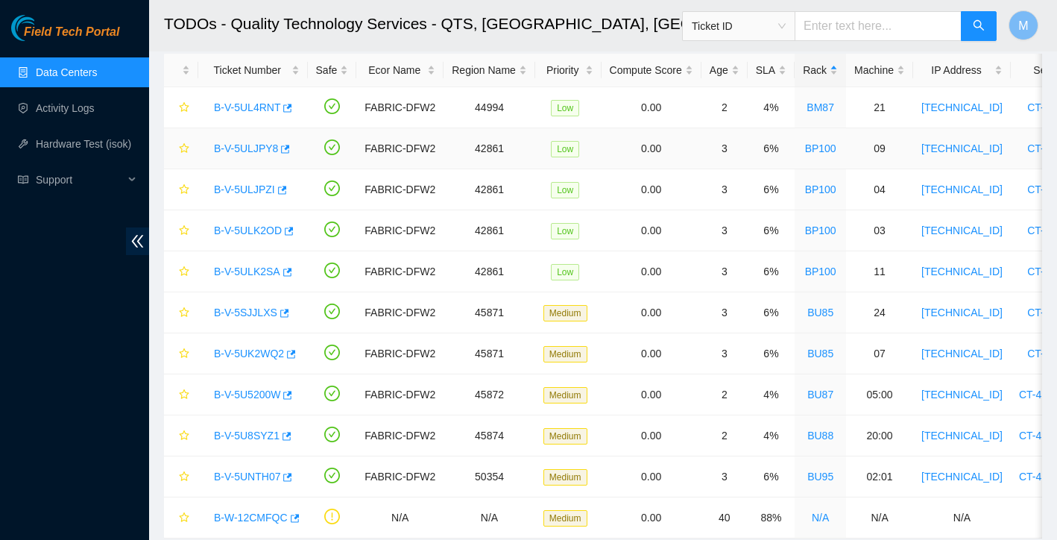
click at [247, 145] on link "B-V-5ULJPY8" at bounding box center [246, 148] width 64 height 12
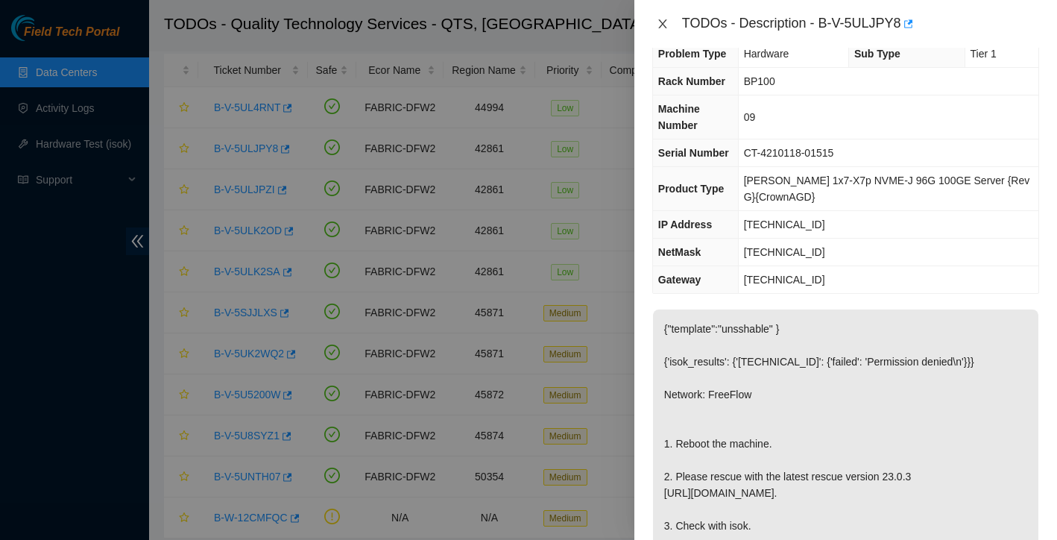
click at [664, 19] on icon "close" at bounding box center [663, 24] width 12 height 12
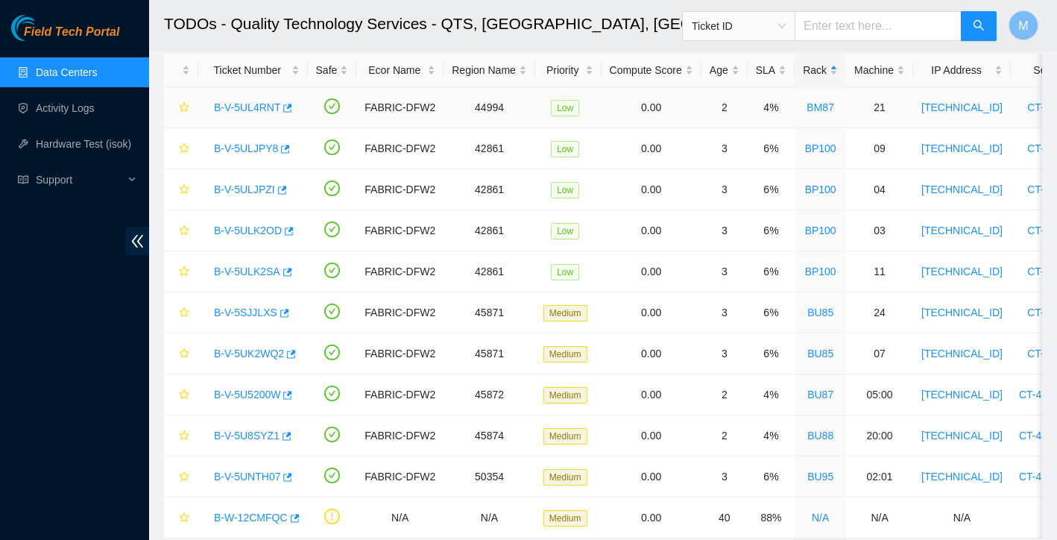
click at [266, 109] on link "B-V-5UL4RNT" at bounding box center [247, 107] width 66 height 12
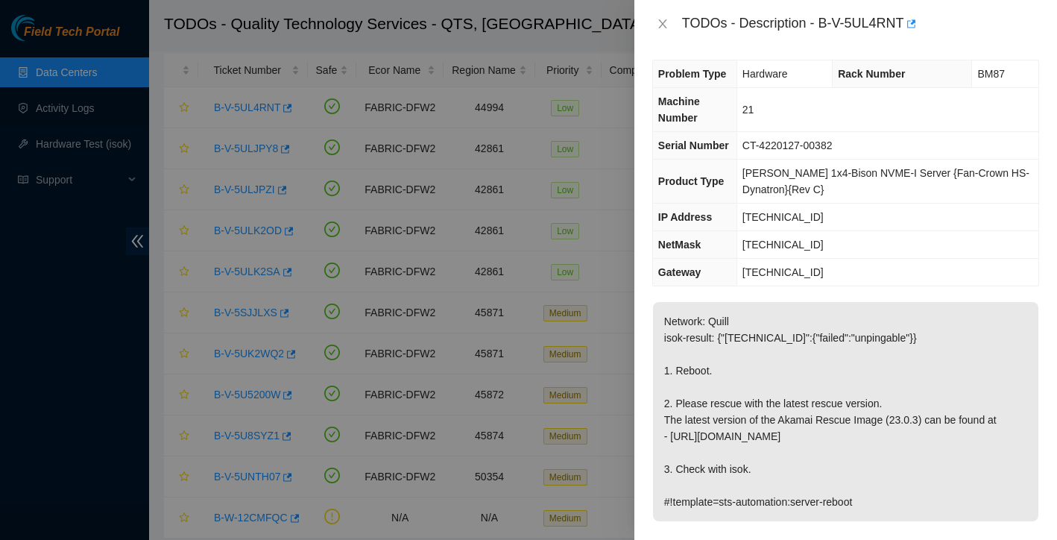
scroll to position [0, 0]
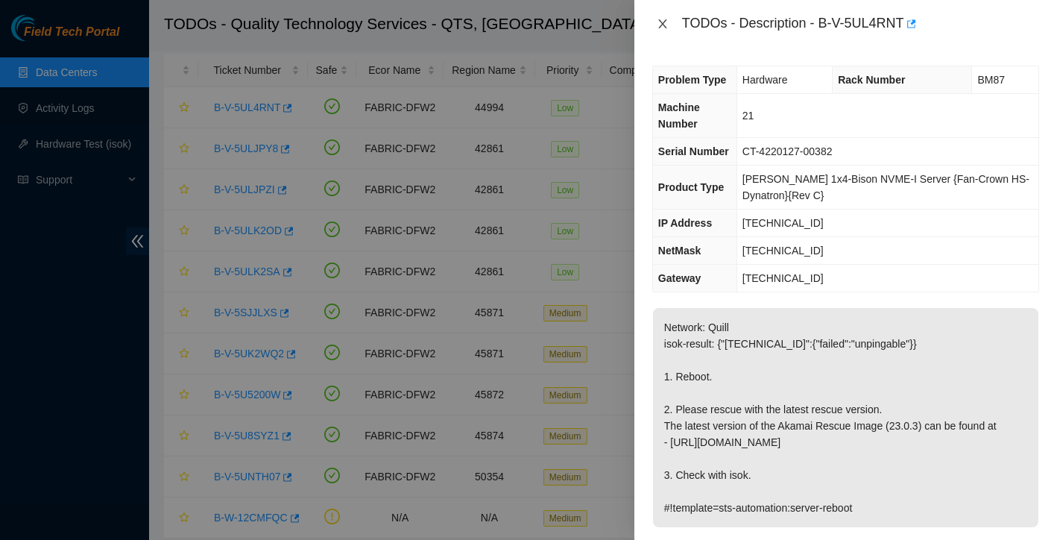
click at [668, 25] on icon "close" at bounding box center [663, 24] width 12 height 12
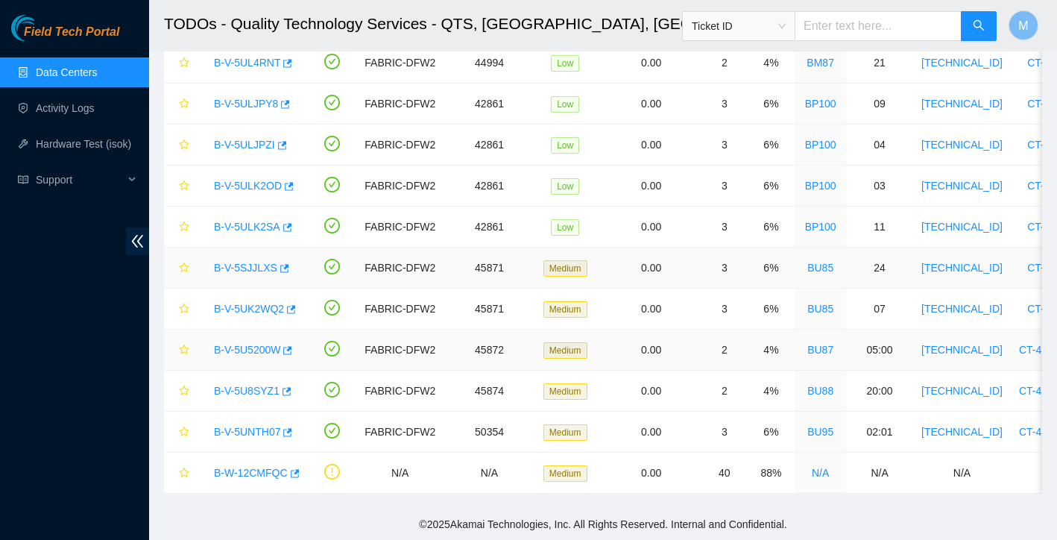
scroll to position [118, 0]
click at [259, 476] on link "B-W-12CMFQC" at bounding box center [251, 473] width 74 height 12
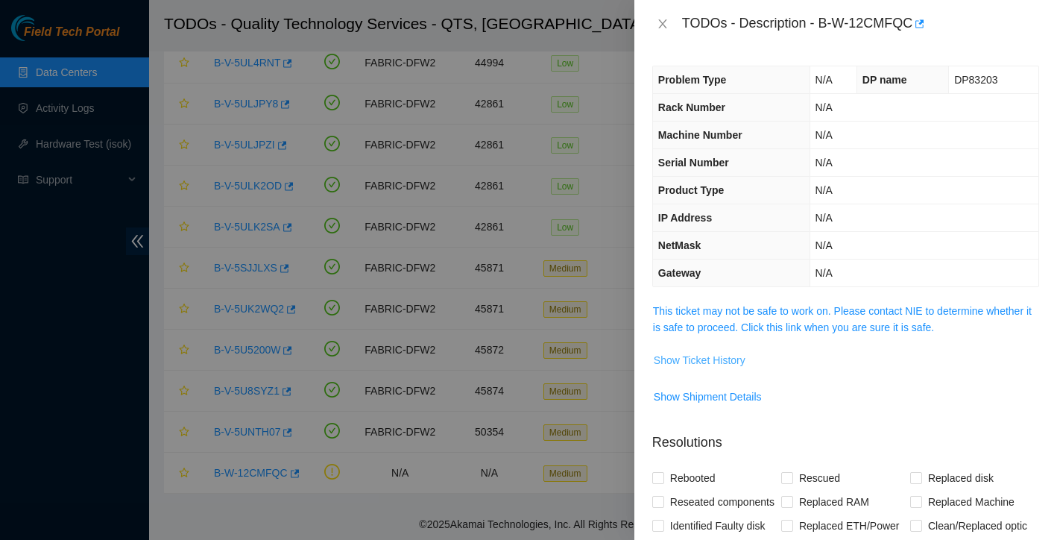
click at [703, 359] on span "Show Ticket History" at bounding box center [700, 360] width 92 height 16
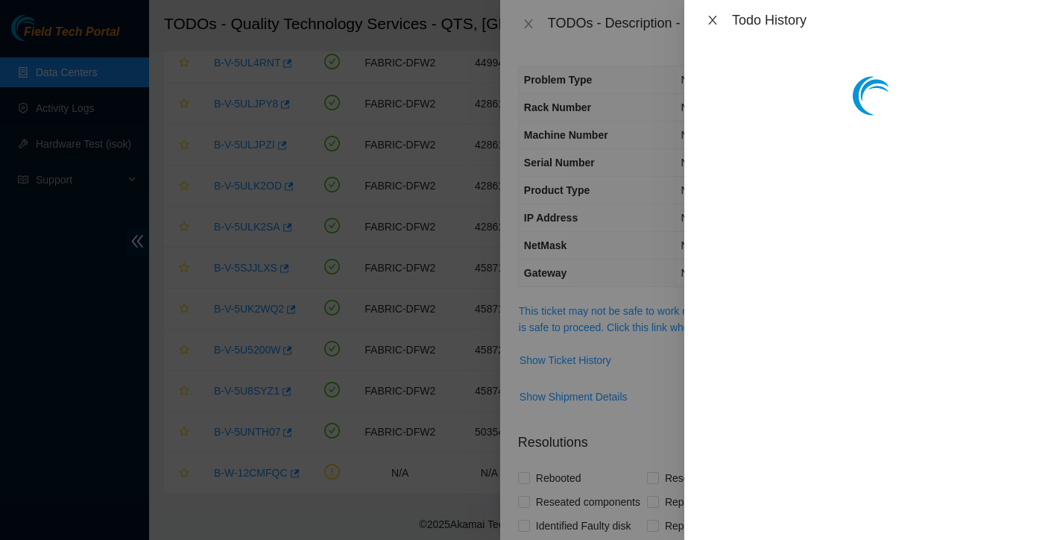
click at [714, 24] on icon "close" at bounding box center [713, 20] width 12 height 12
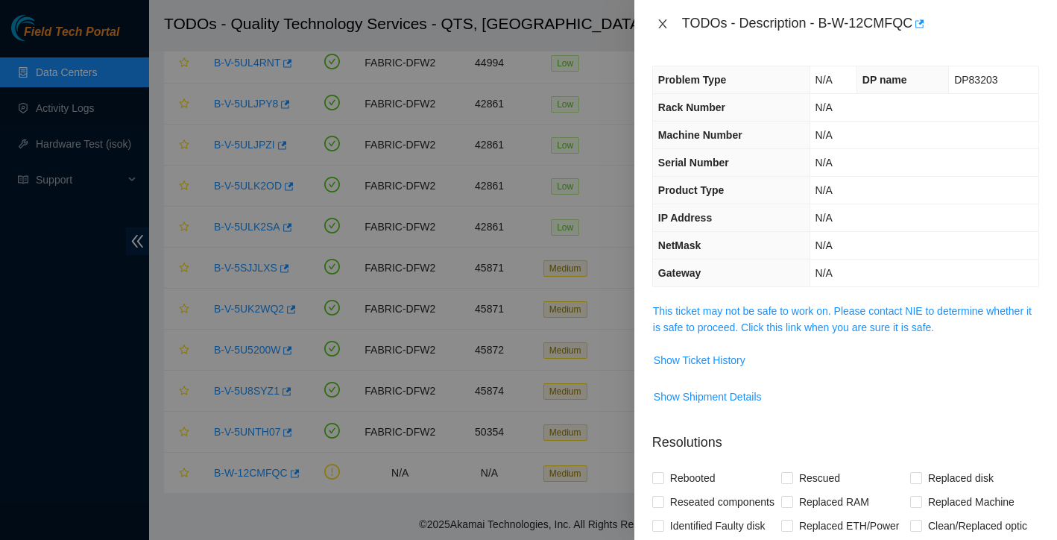
click at [662, 25] on icon "close" at bounding box center [662, 23] width 8 height 9
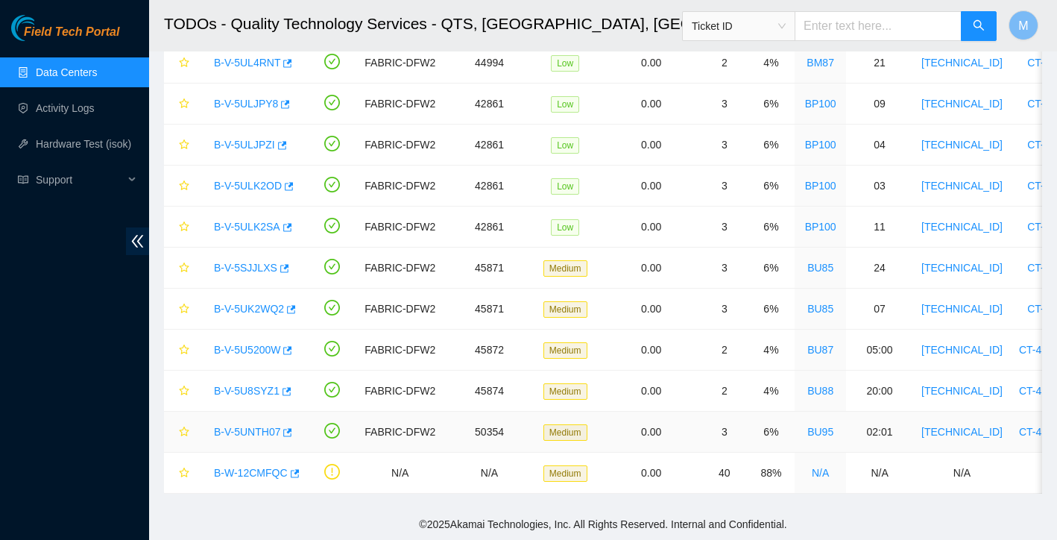
click at [255, 430] on link "B-V-5UNTH07" at bounding box center [247, 432] width 66 height 12
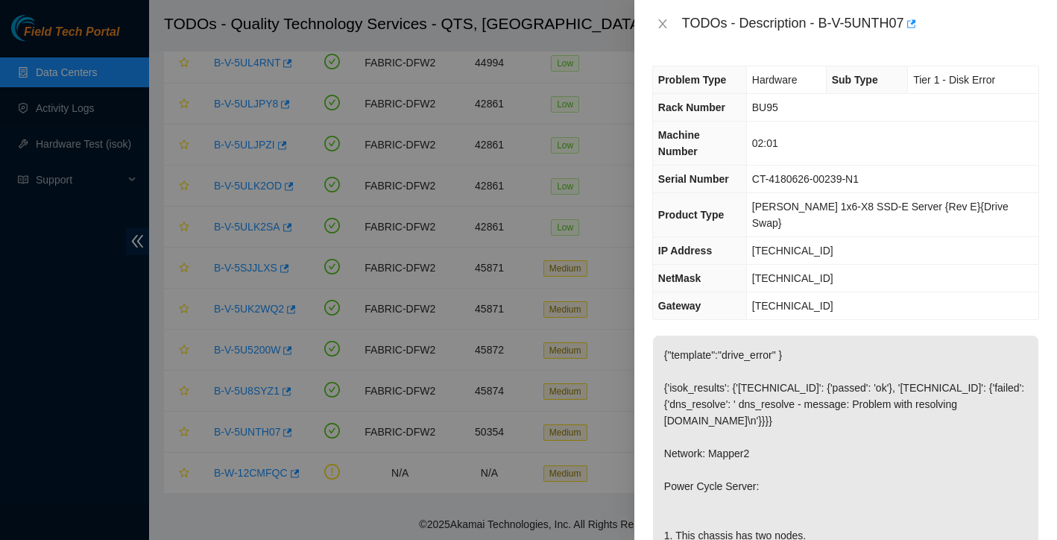
scroll to position [0, 0]
click at [668, 30] on button "Close" at bounding box center [662, 24] width 21 height 14
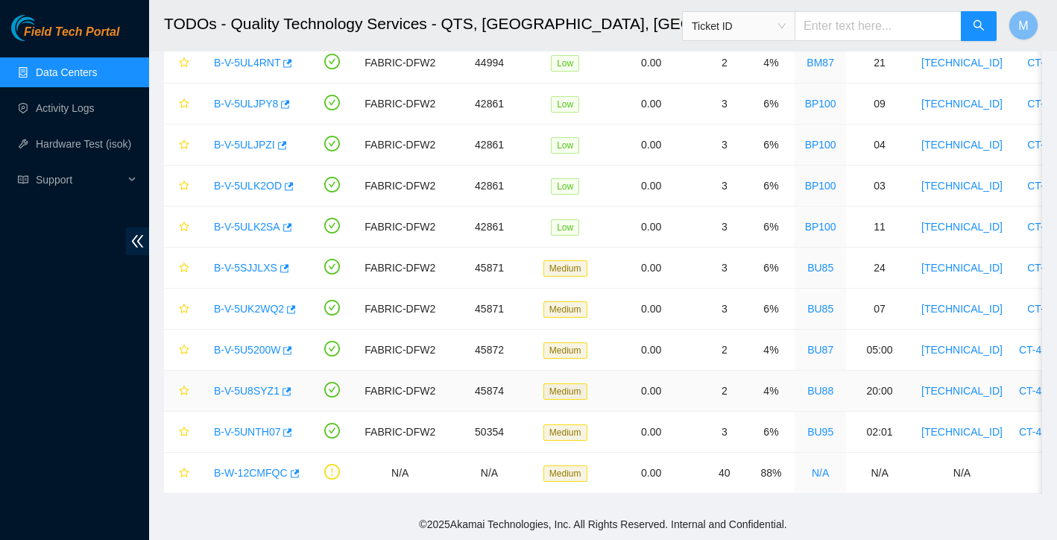
click at [256, 392] on link "B-V-5U8SYZ1" at bounding box center [247, 391] width 66 height 12
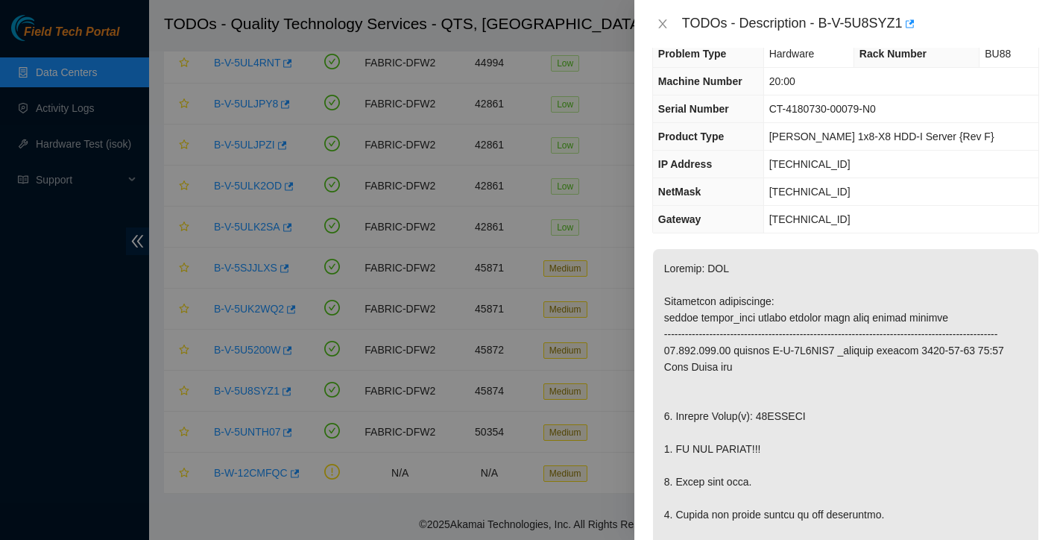
scroll to position [34, 0]
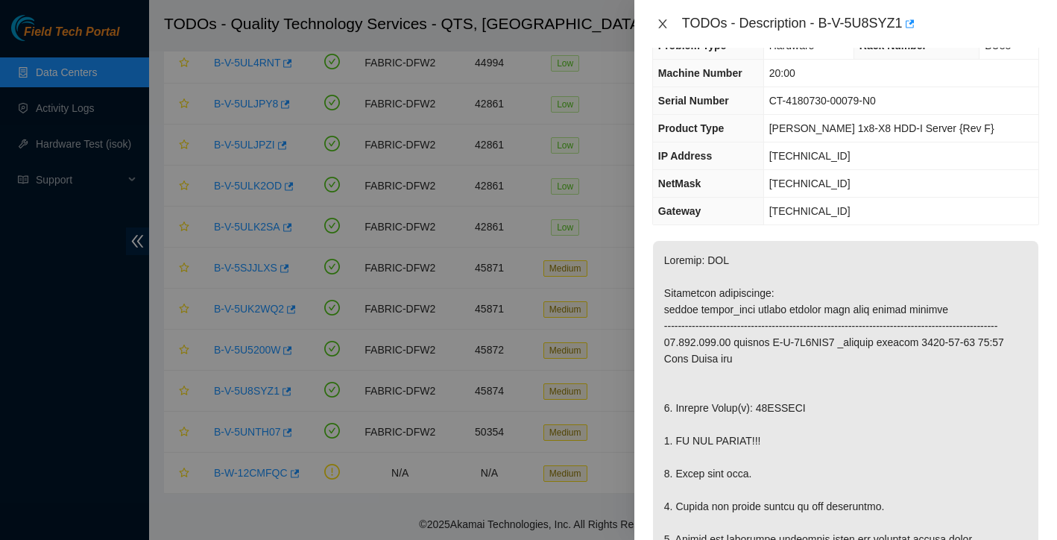
click at [664, 28] on icon "close" at bounding box center [663, 24] width 12 height 12
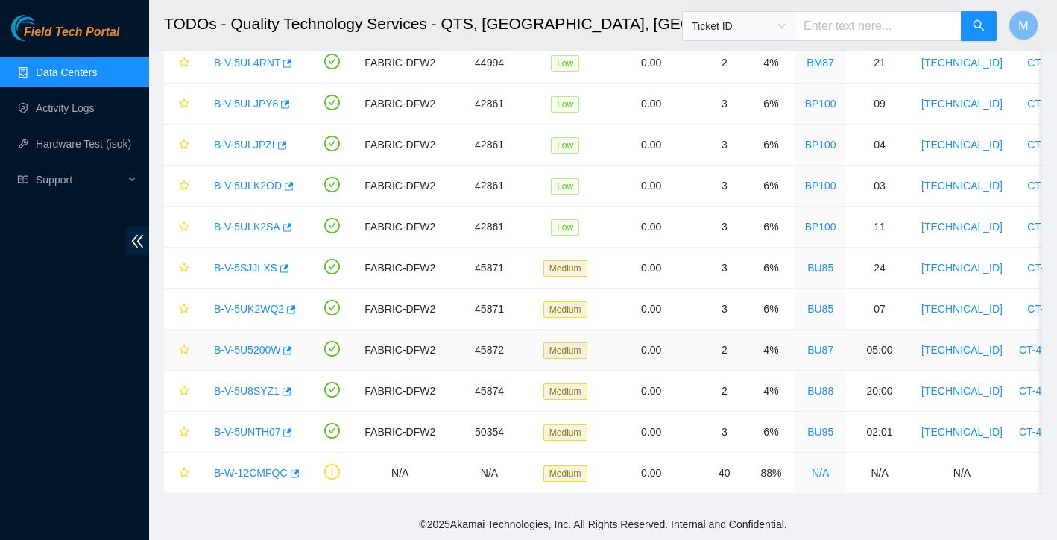
click at [273, 352] on link "B-V-5U5200W" at bounding box center [247, 350] width 66 height 12
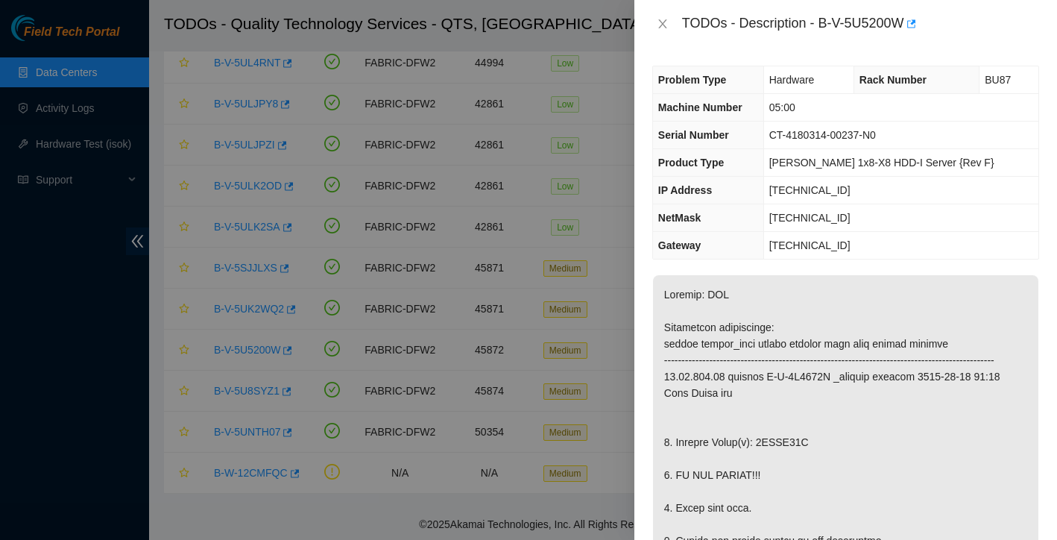
scroll to position [0, 0]
click at [662, 23] on icon "close" at bounding box center [662, 23] width 8 height 9
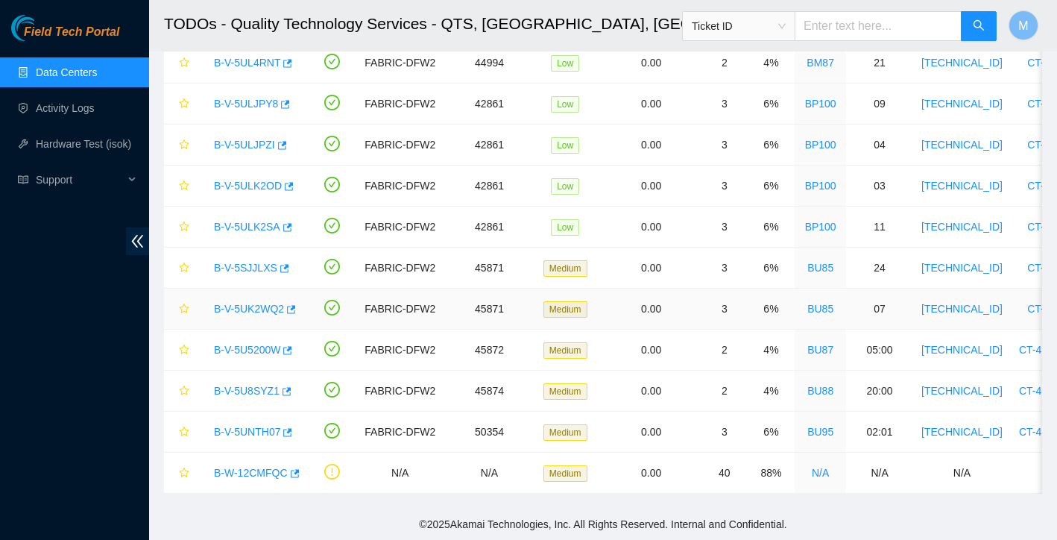
click at [254, 312] on link "B-V-5UK2WQ2" at bounding box center [249, 309] width 70 height 12
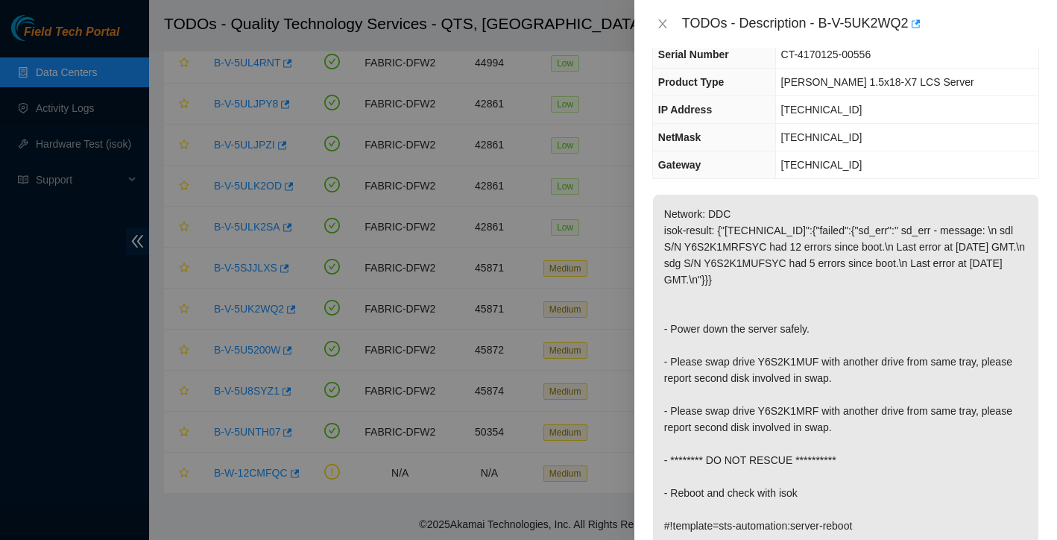
scroll to position [83, 0]
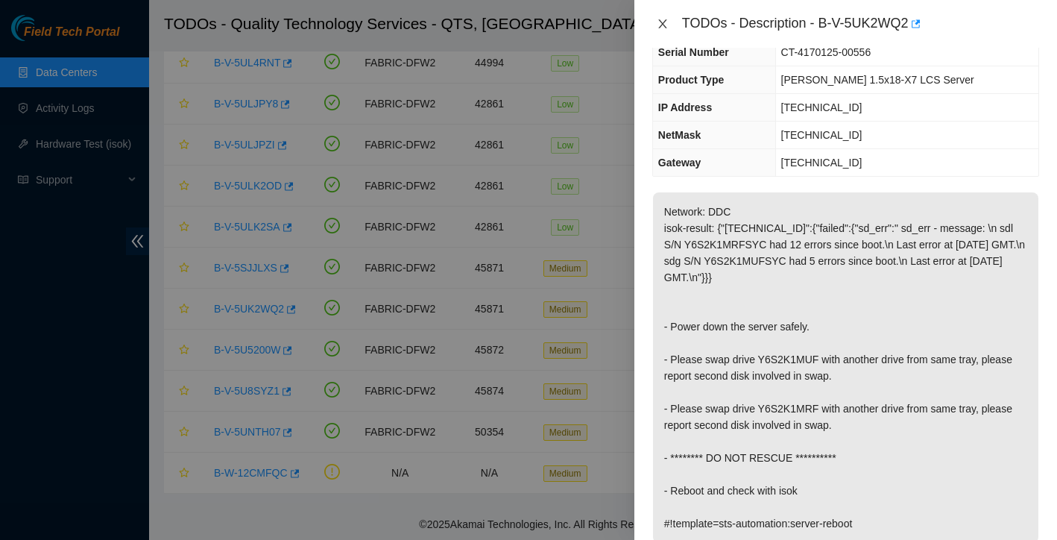
click at [663, 26] on icon "close" at bounding box center [663, 24] width 12 height 12
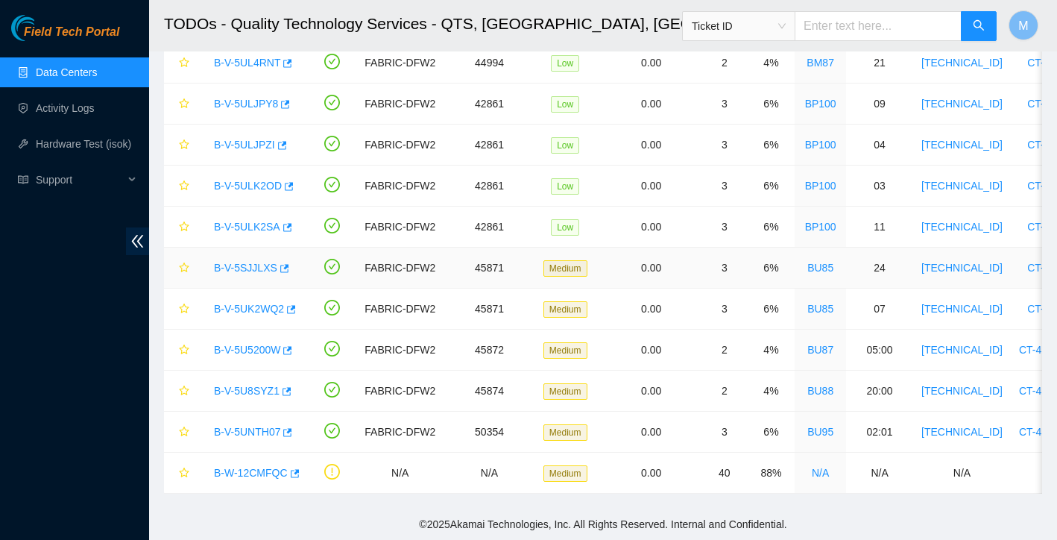
click at [235, 273] on link "B-V-5SJJLXS" at bounding box center [245, 268] width 63 height 12
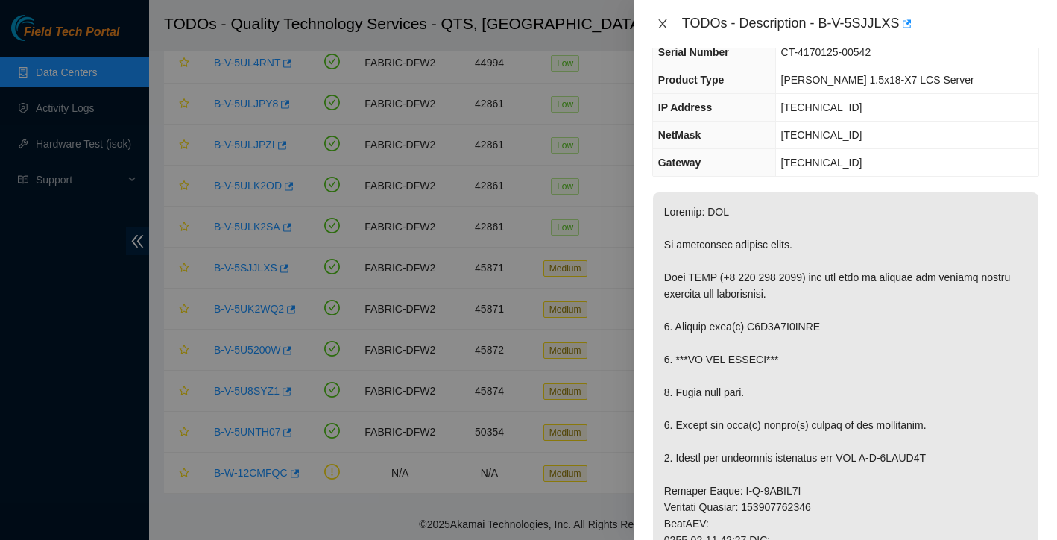
click at [660, 22] on icon "close" at bounding box center [663, 24] width 12 height 12
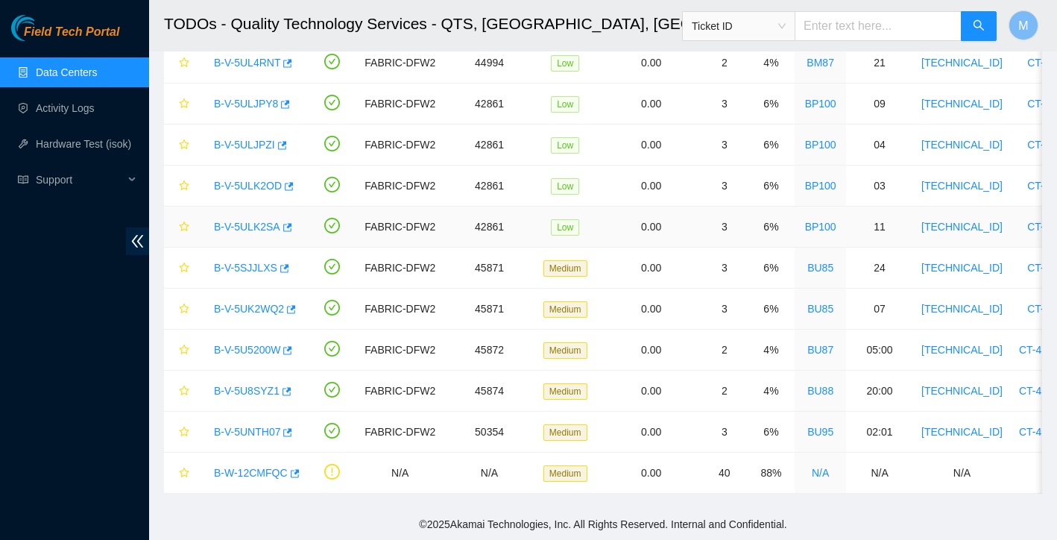
click at [242, 227] on link "B-V-5ULK2SA" at bounding box center [247, 227] width 66 height 12
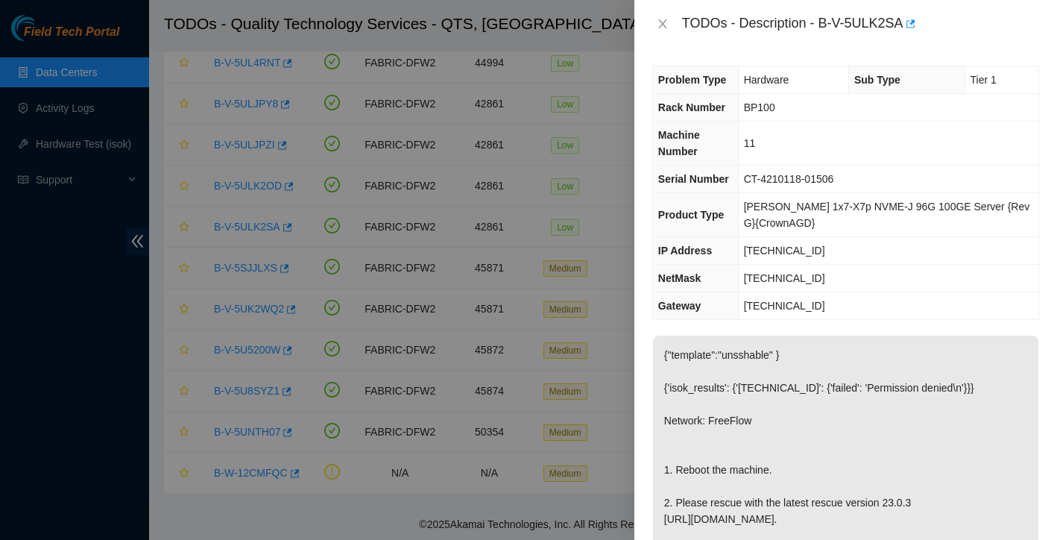
scroll to position [0, 0]
click at [664, 20] on icon "close" at bounding box center [663, 24] width 12 height 12
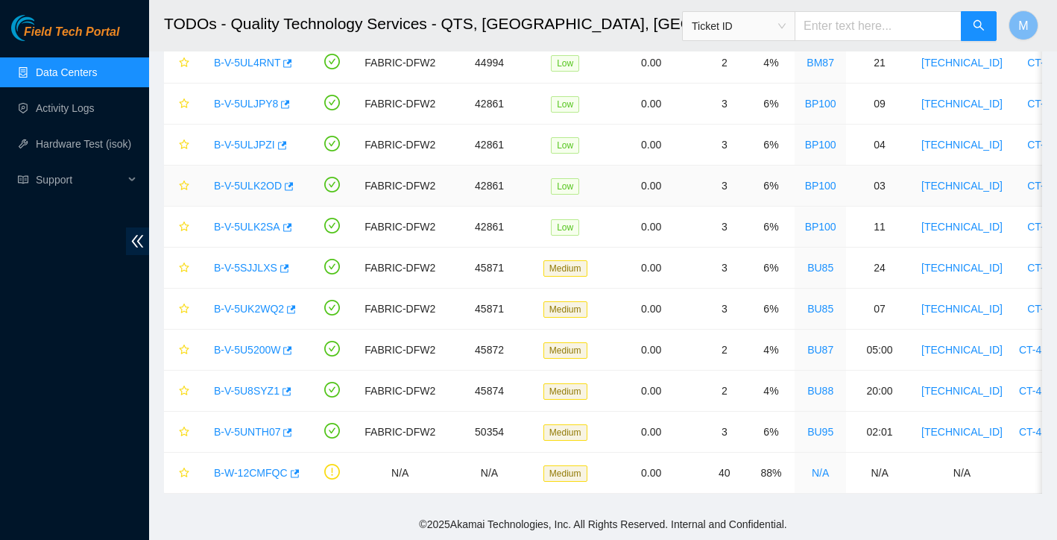
click at [259, 188] on link "B-V-5ULK2OD" at bounding box center [248, 186] width 68 height 12
